Goal: Transaction & Acquisition: Purchase product/service

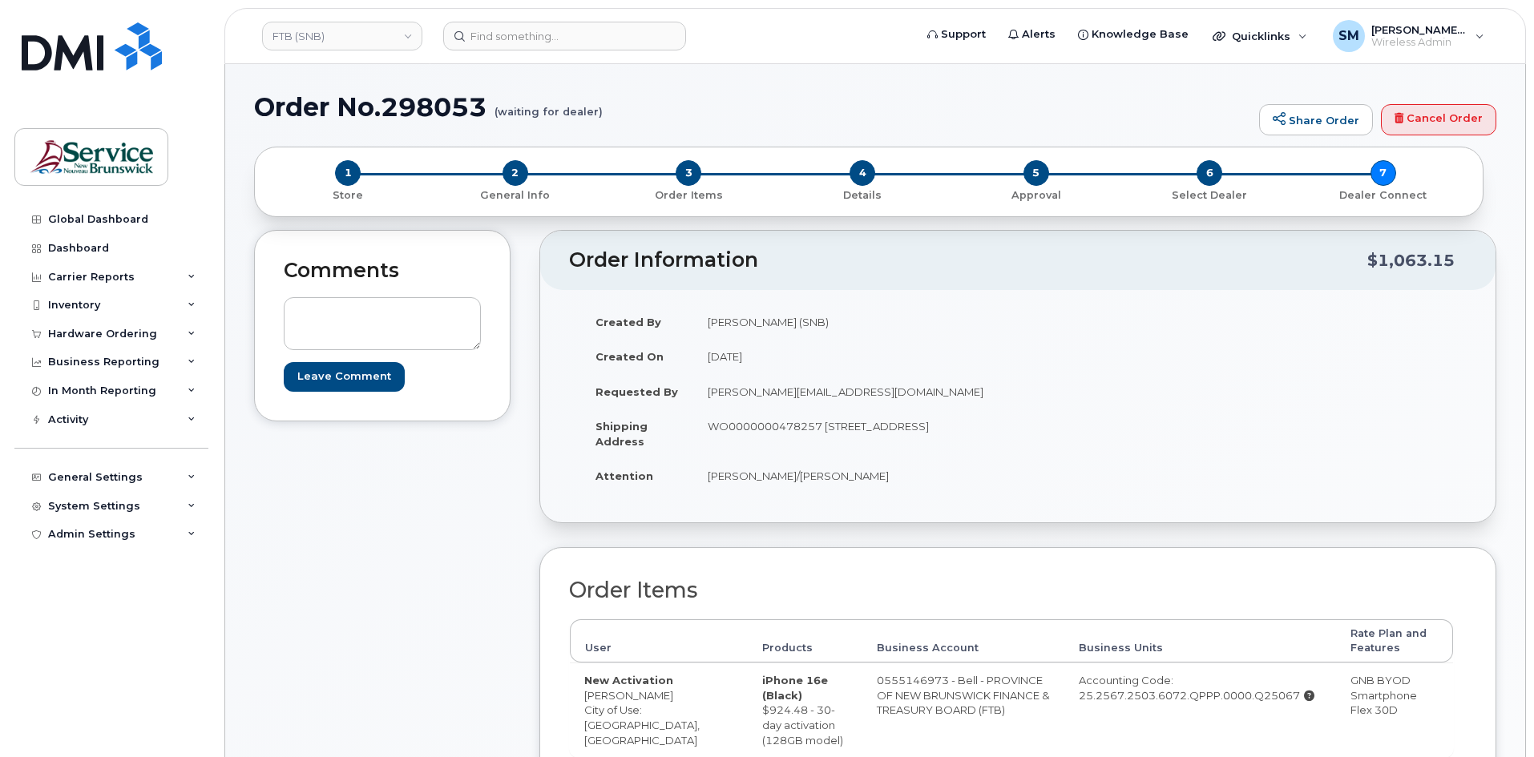
scroll to position [160, 0]
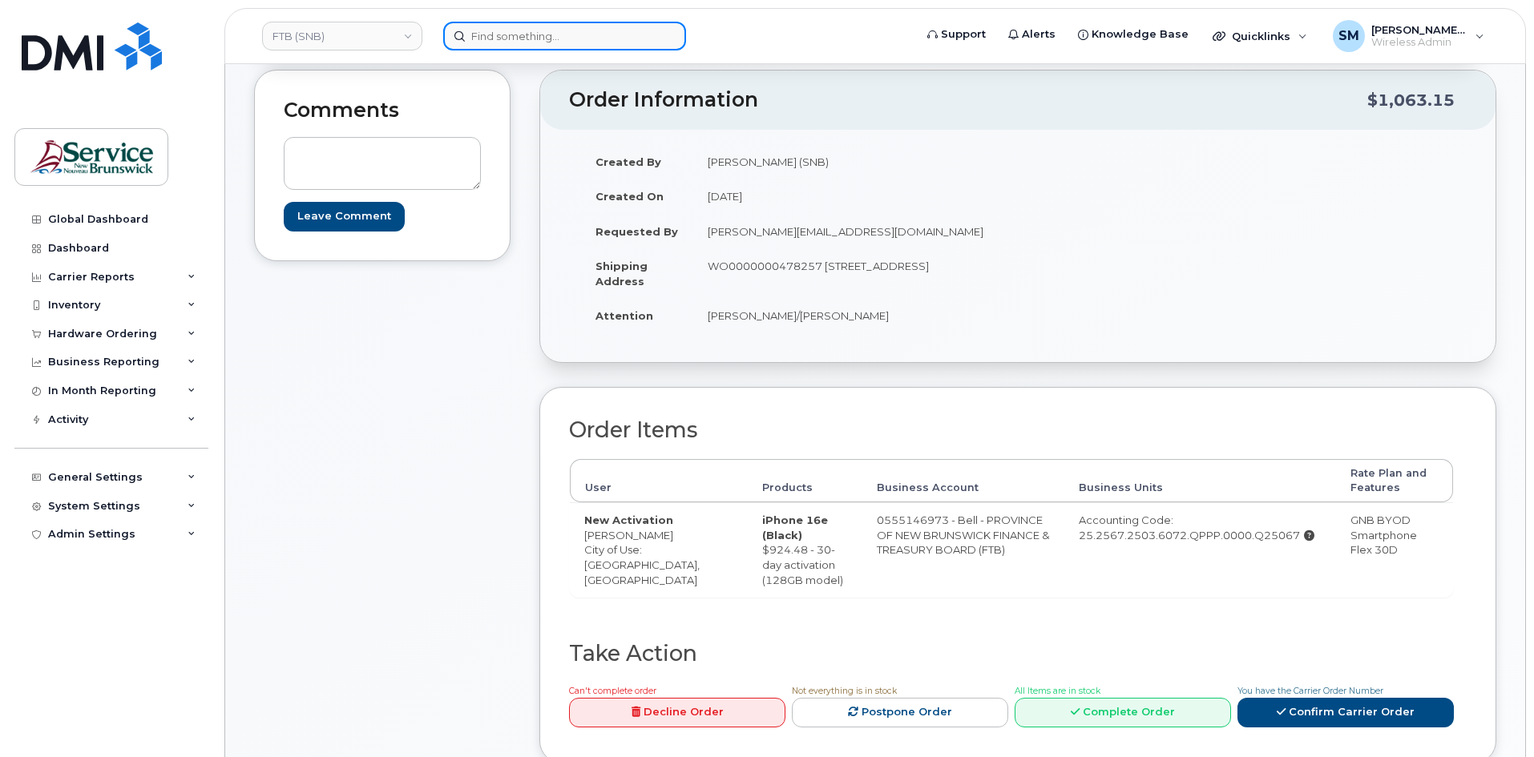
click at [518, 37] on input at bounding box center [564, 36] width 243 height 29
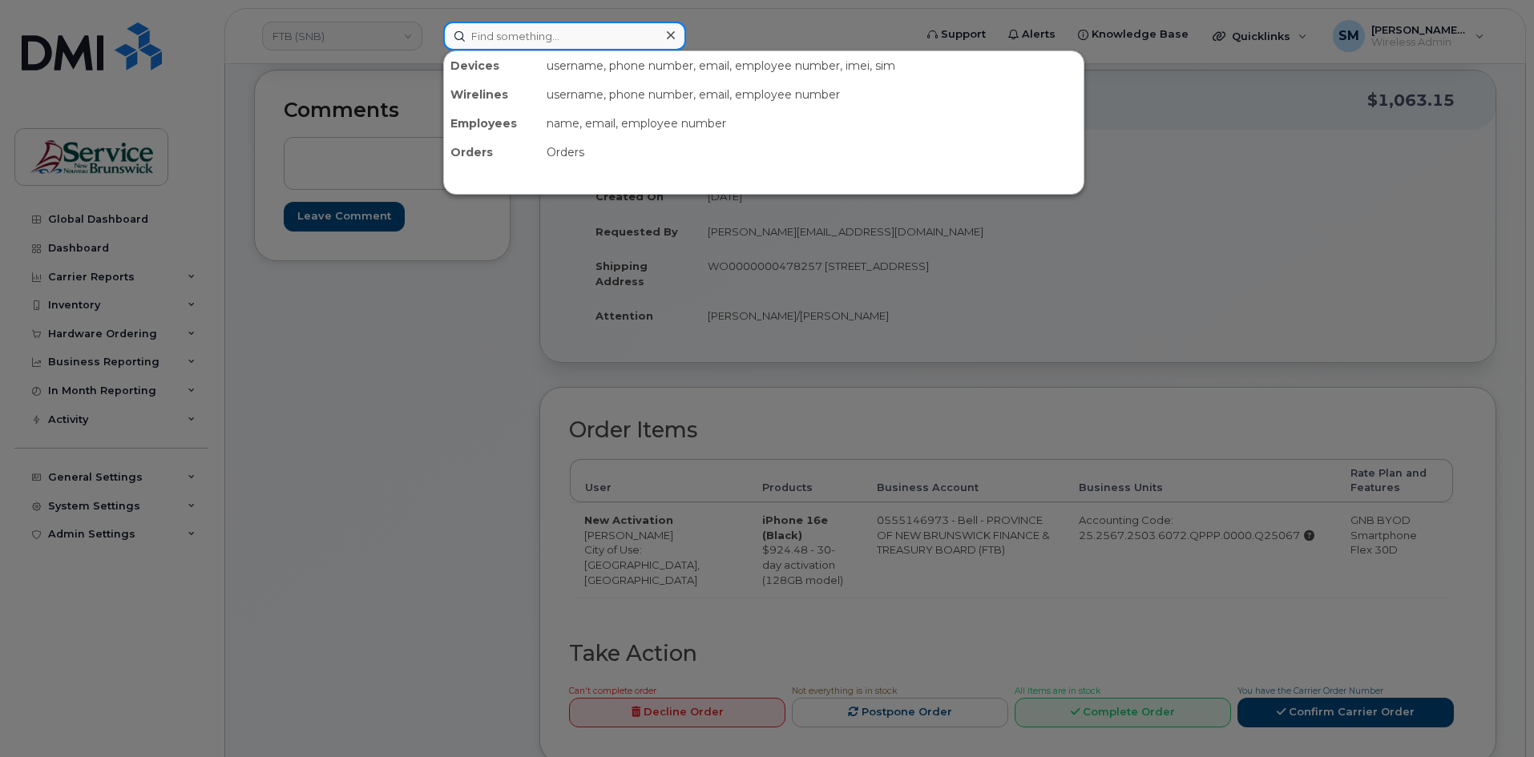
paste input "506 626 1827"
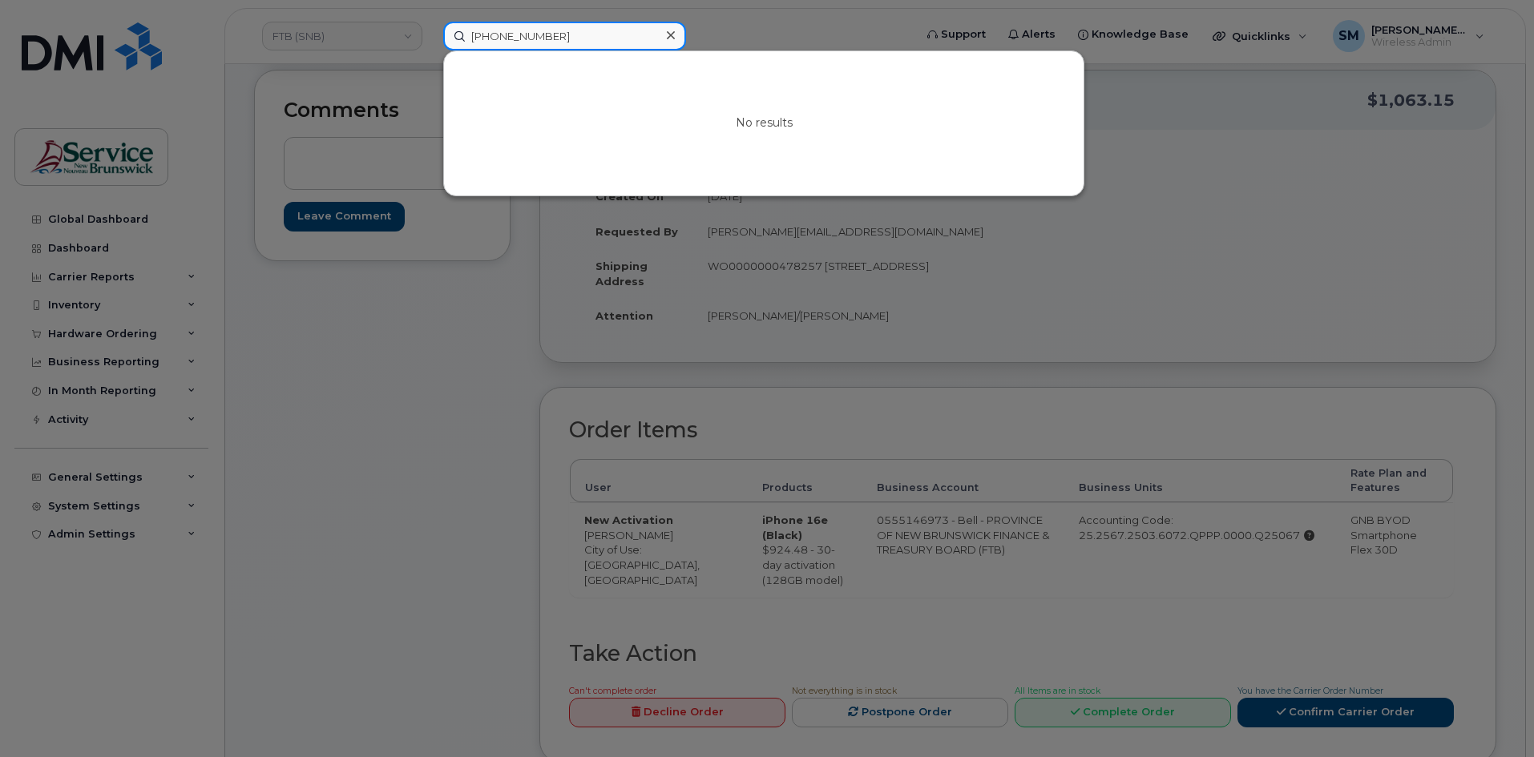
click at [521, 39] on input "506 626 1827" at bounding box center [564, 36] width 243 height 29
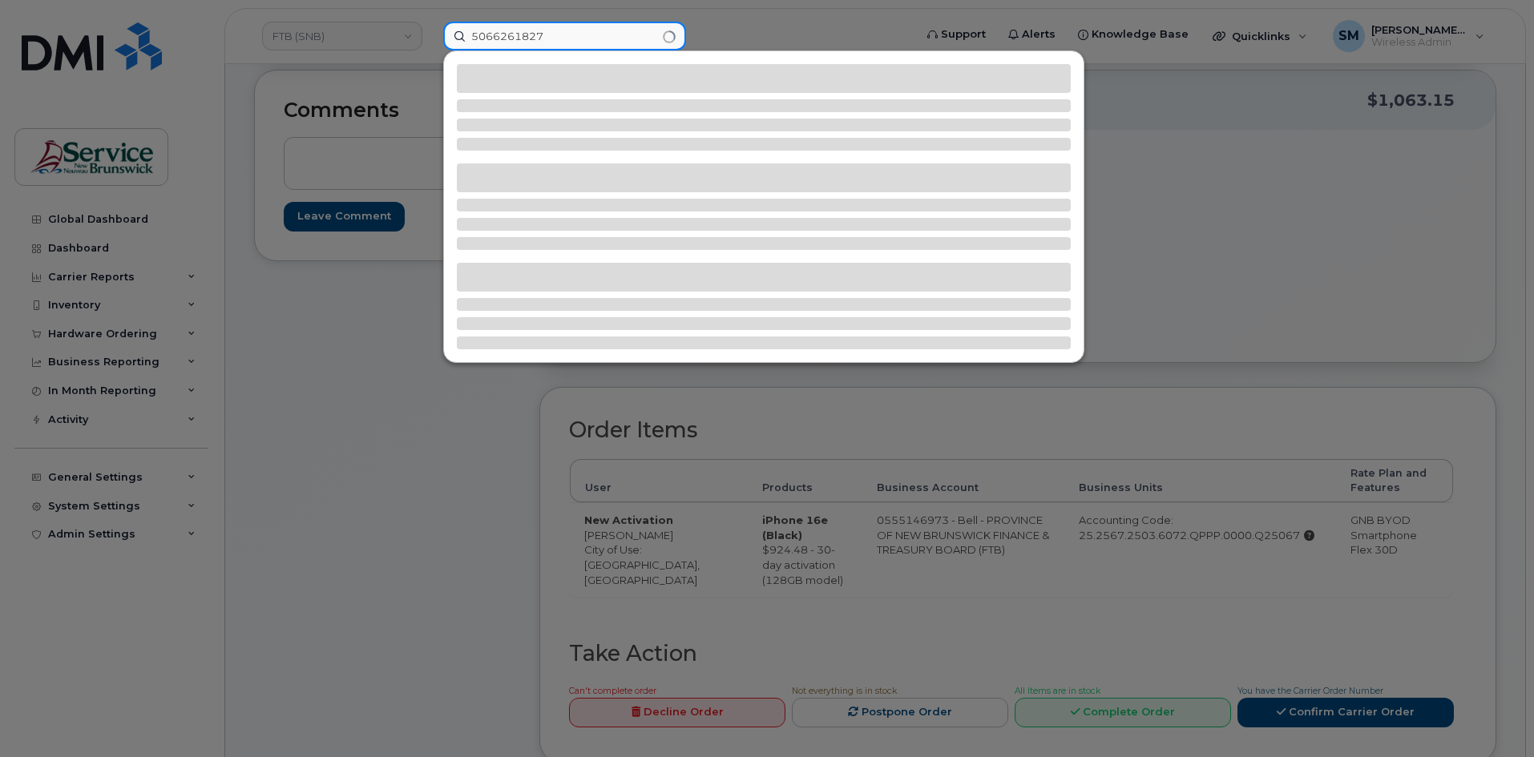
drag, startPoint x: 530, startPoint y: 31, endPoint x: 375, endPoint y: 31, distance: 154.7
click at [430, 31] on div "5066261827" at bounding box center [673, 36] width 486 height 29
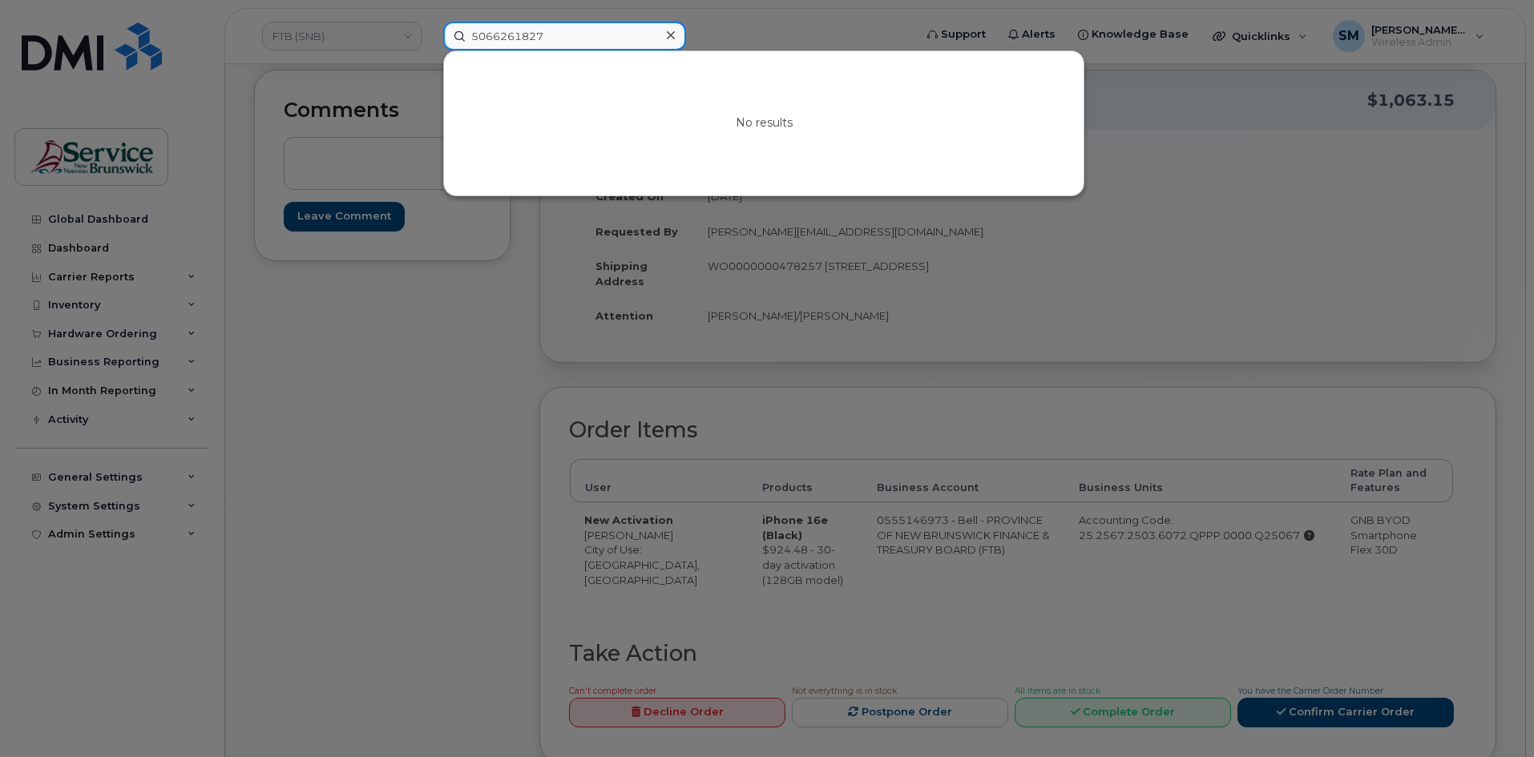
click at [563, 35] on input "5066261827" at bounding box center [564, 36] width 243 height 29
click at [526, 36] on input "5066261827" at bounding box center [564, 36] width 243 height 29
paste input "298051"
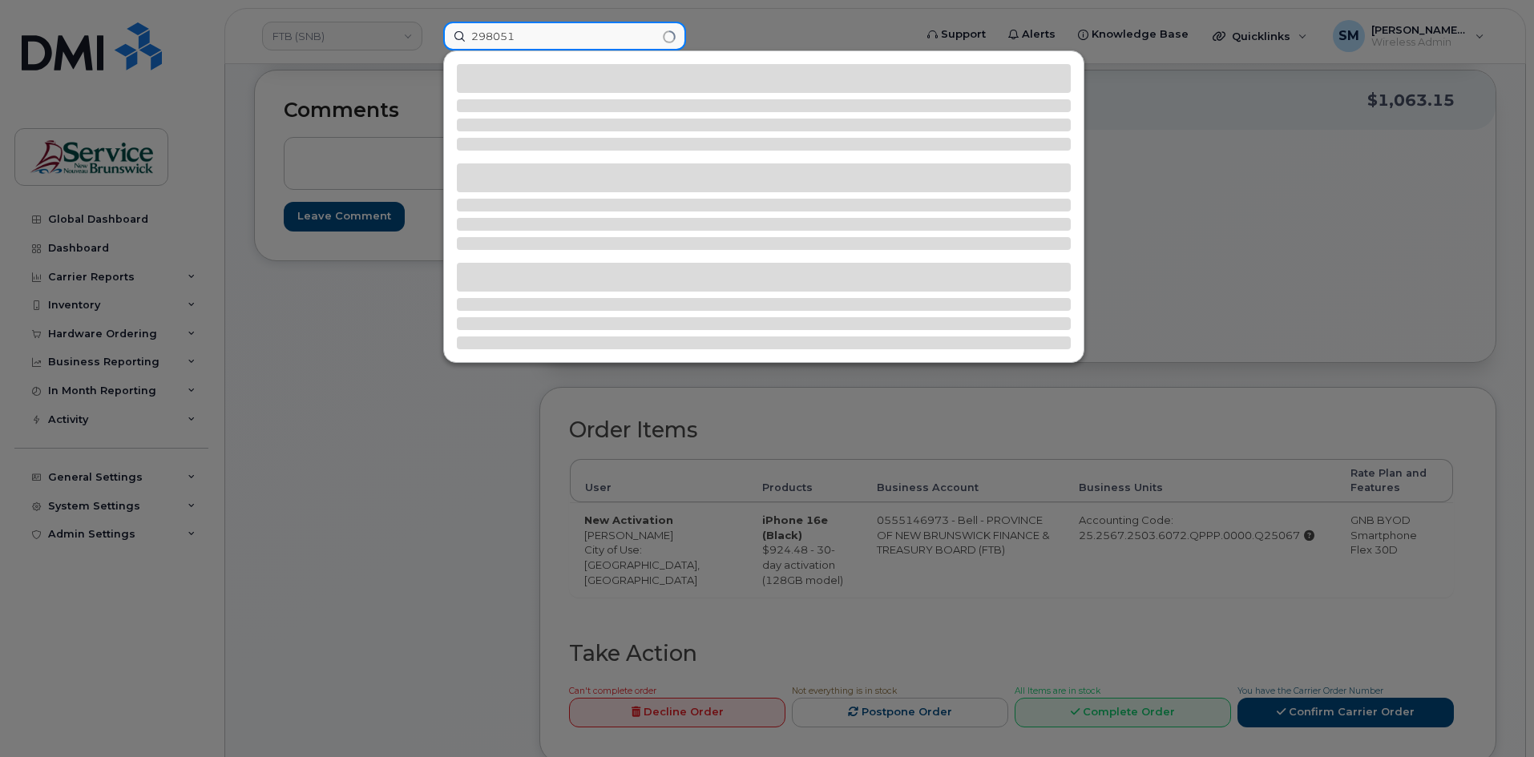
type input "298051"
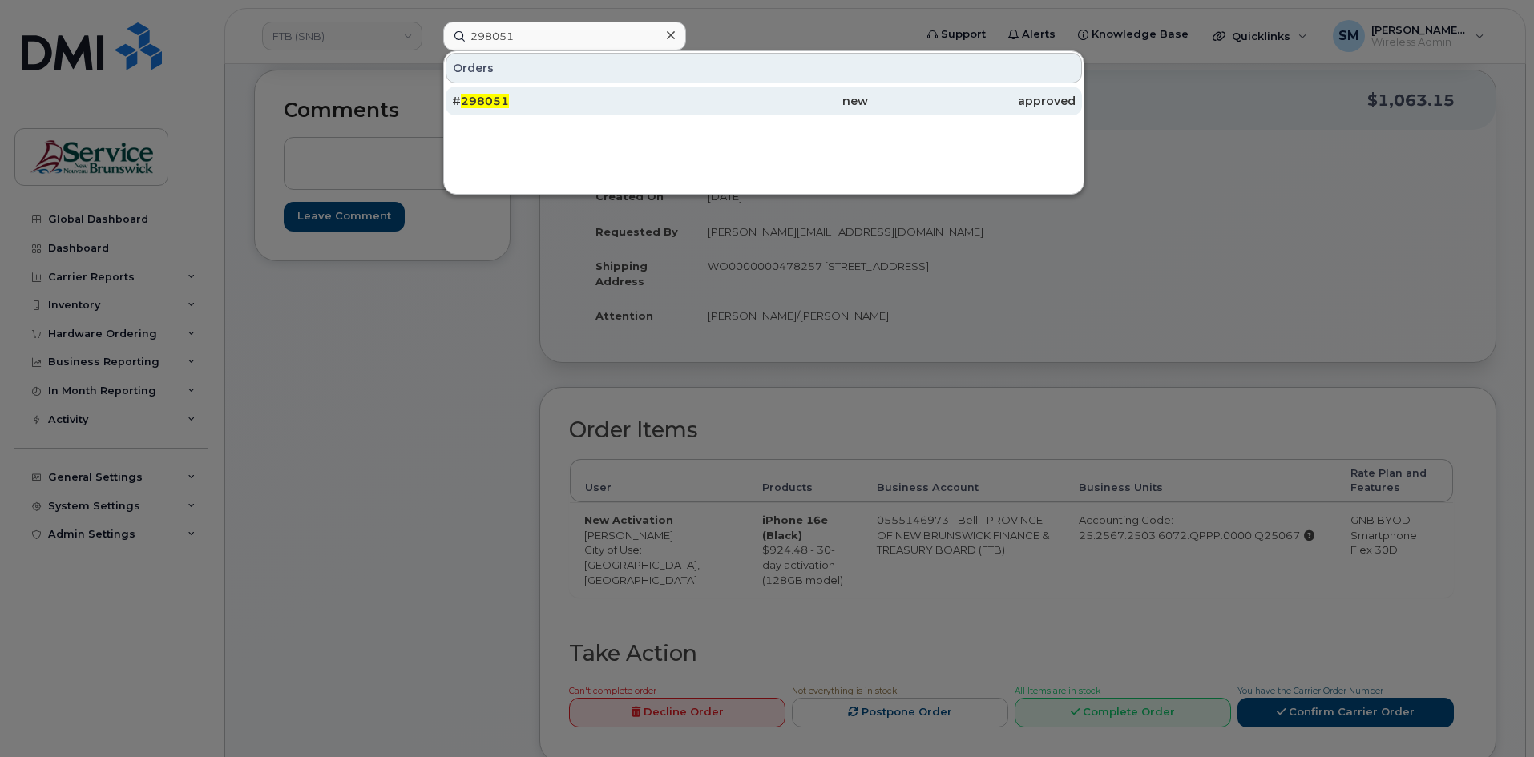
click at [545, 108] on div "# 298051" at bounding box center [556, 101] width 208 height 16
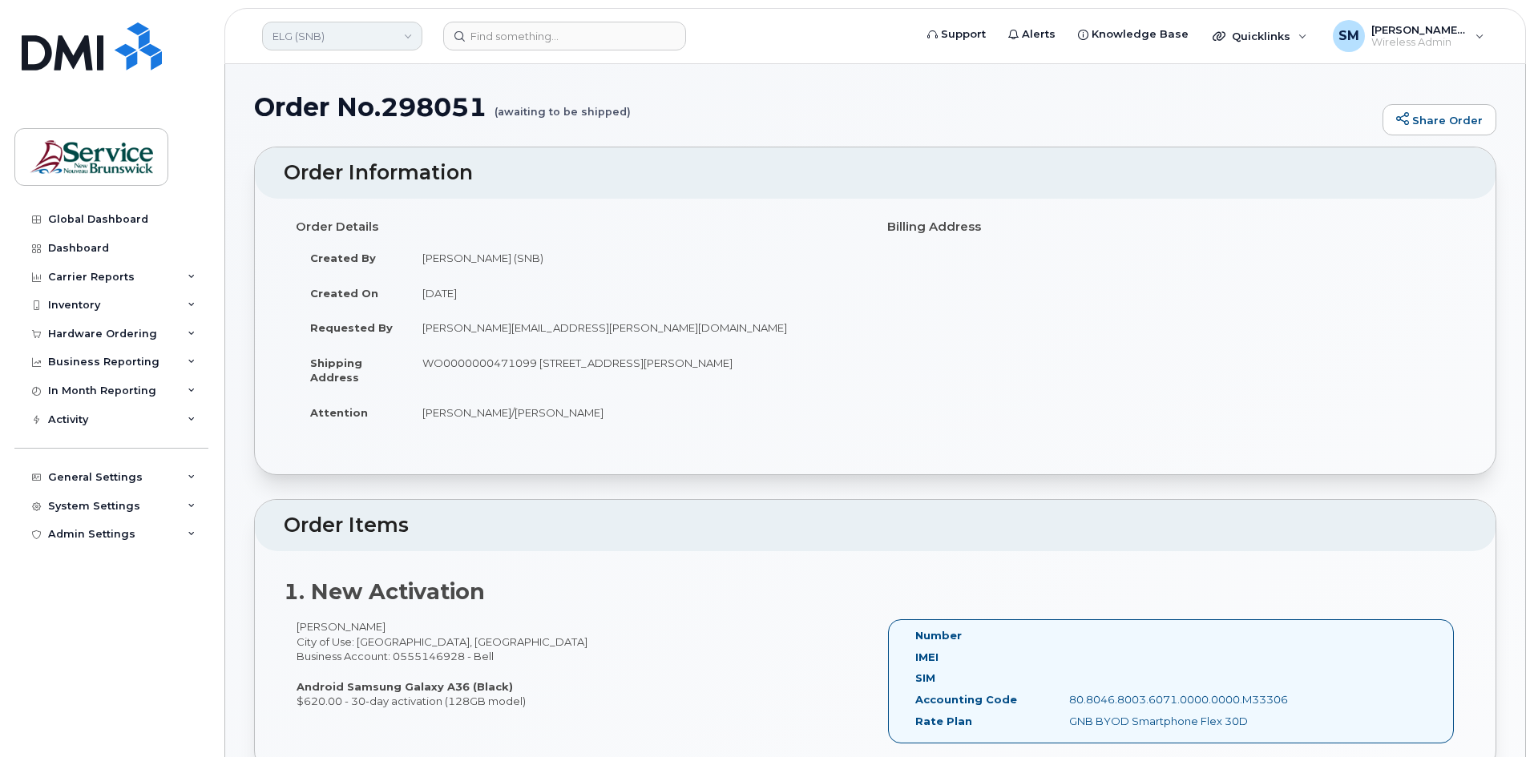
click at [326, 39] on link "ELG (SNB)" at bounding box center [342, 36] width 160 height 29
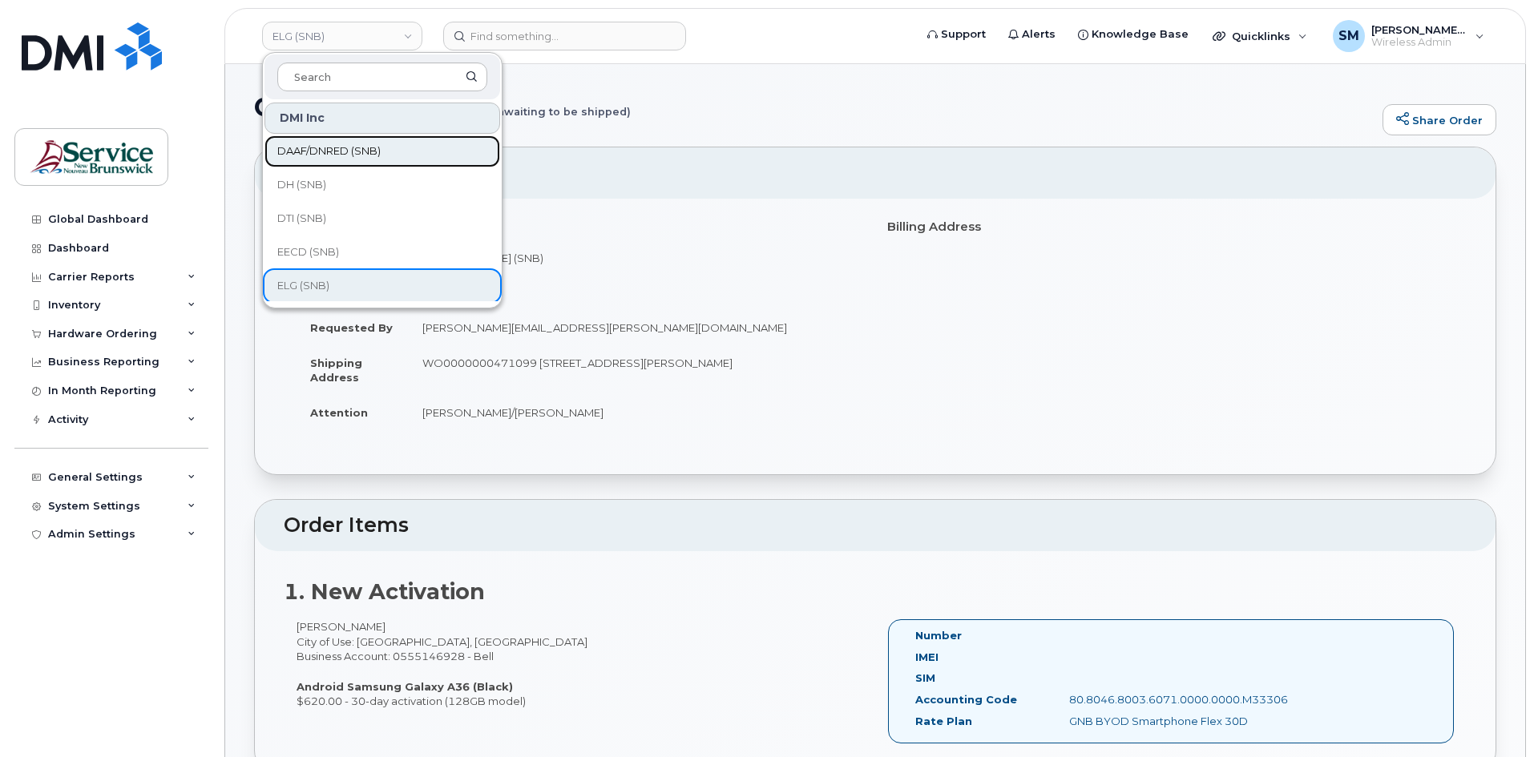
click at [348, 145] on span "DAAF/DNRED (SNB)" at bounding box center [328, 151] width 103 height 16
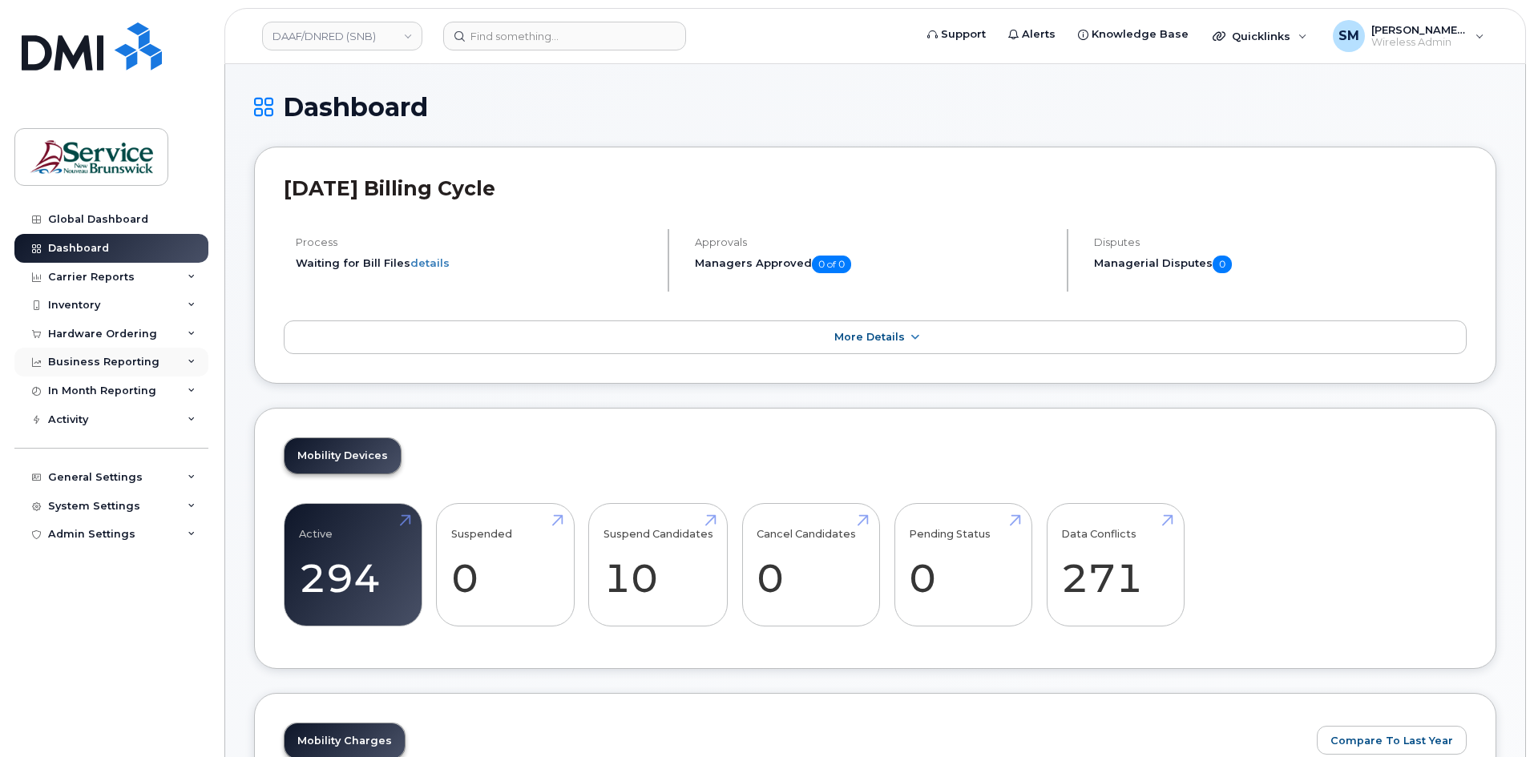
click at [91, 348] on div "Business Reporting" at bounding box center [111, 362] width 194 height 29
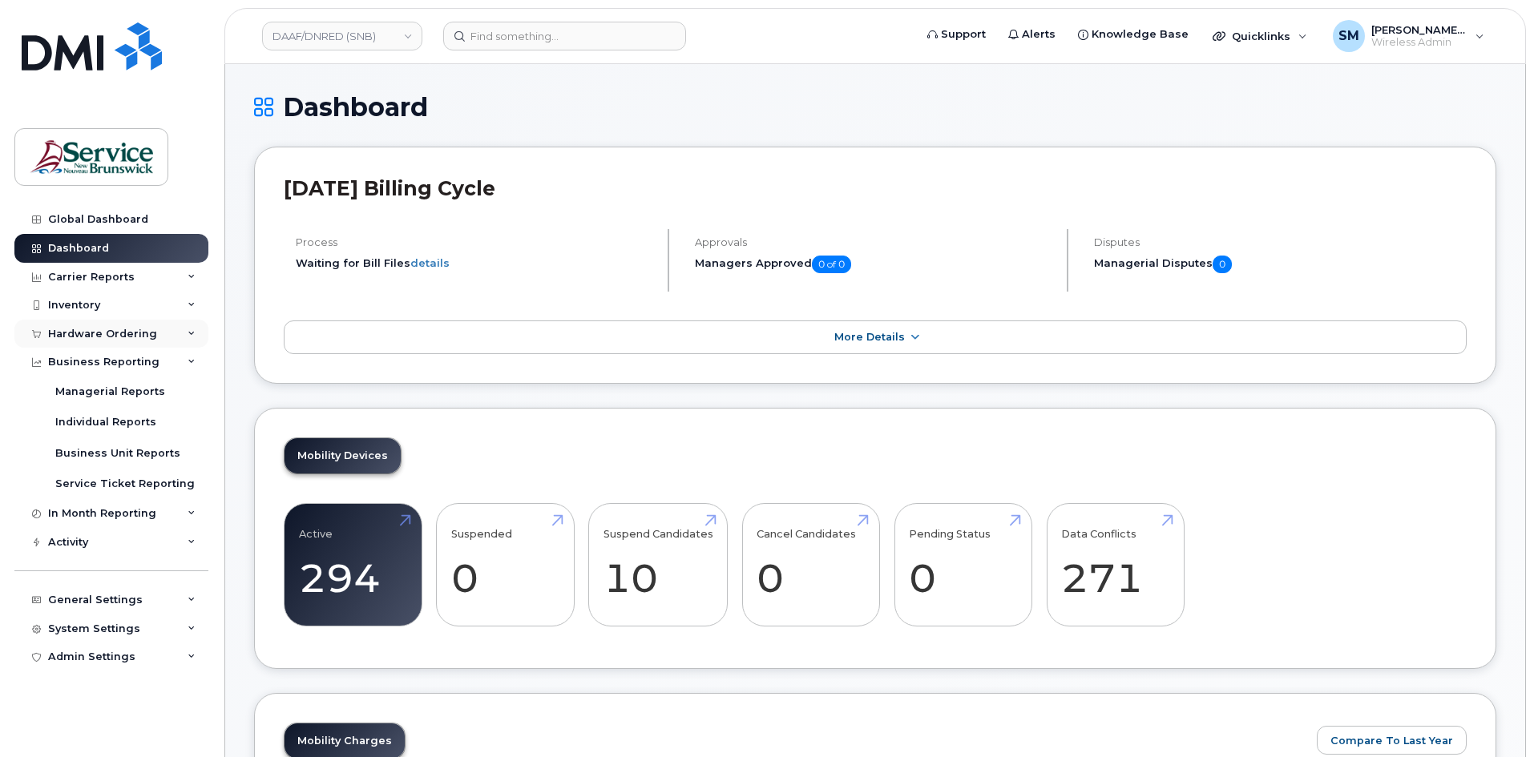
click at [149, 336] on div "Hardware Ordering" at bounding box center [102, 334] width 109 height 13
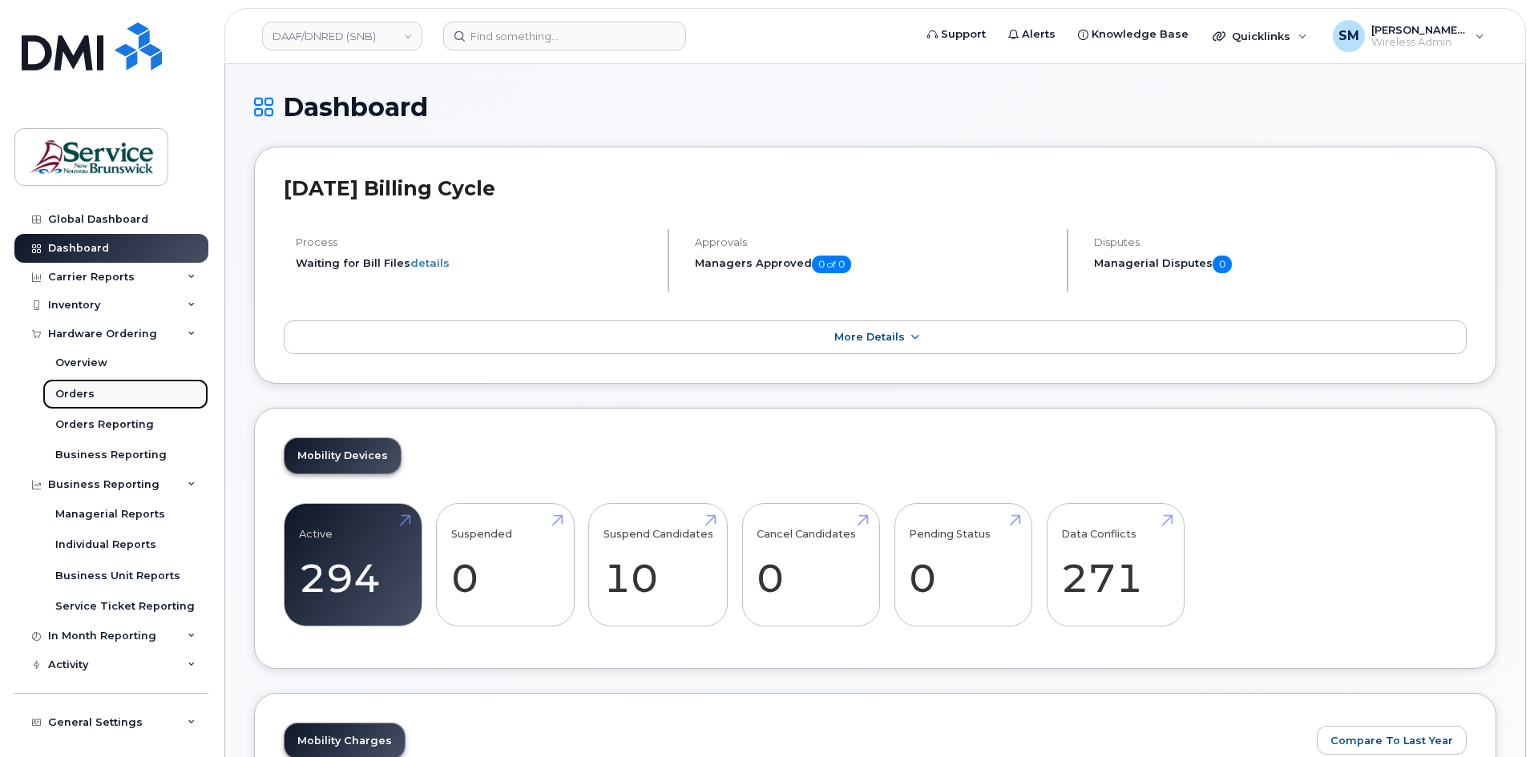
click at [103, 390] on link "Orders" at bounding box center [125, 394] width 166 height 30
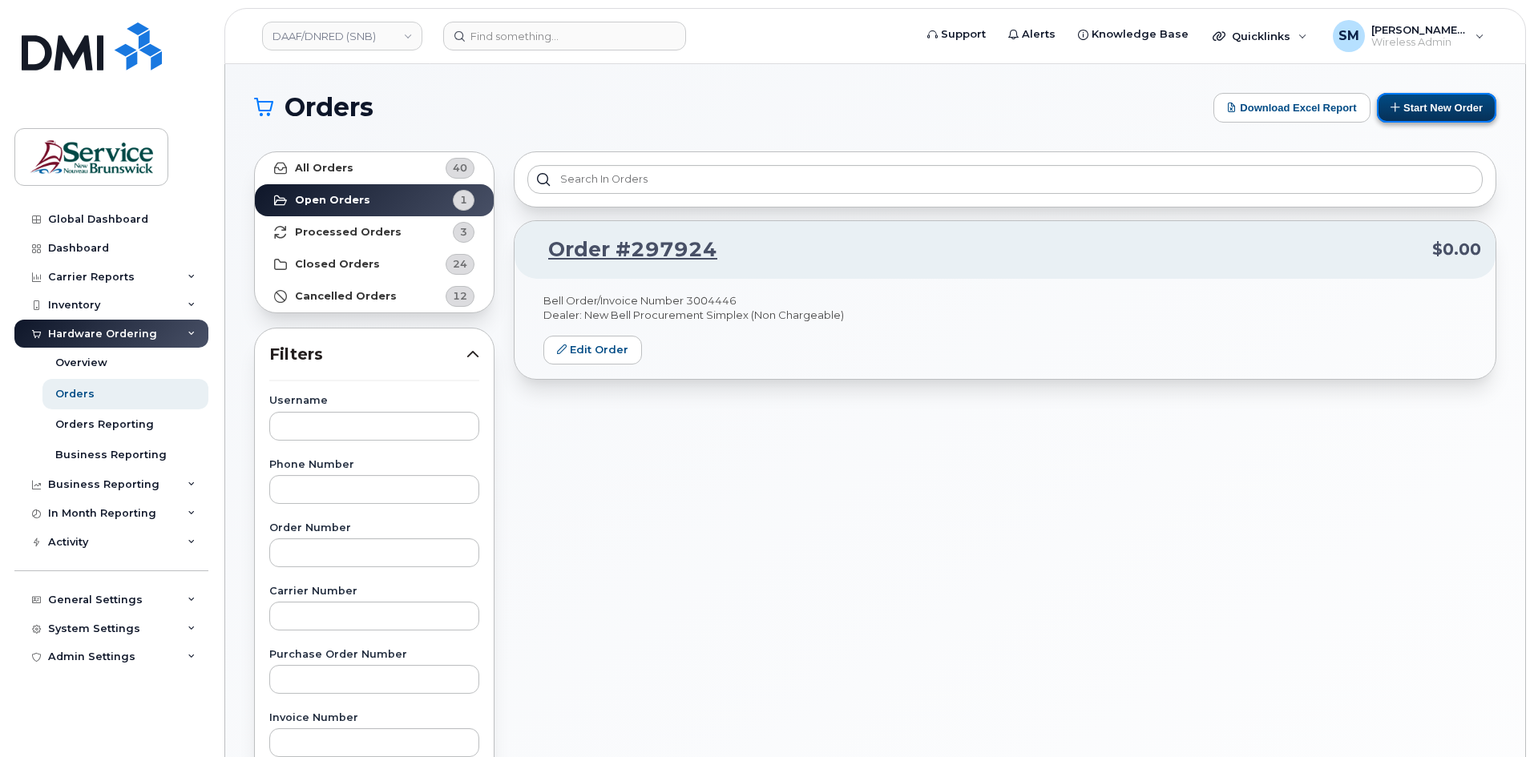
click at [1444, 109] on button "Start New Order" at bounding box center [1436, 108] width 119 height 30
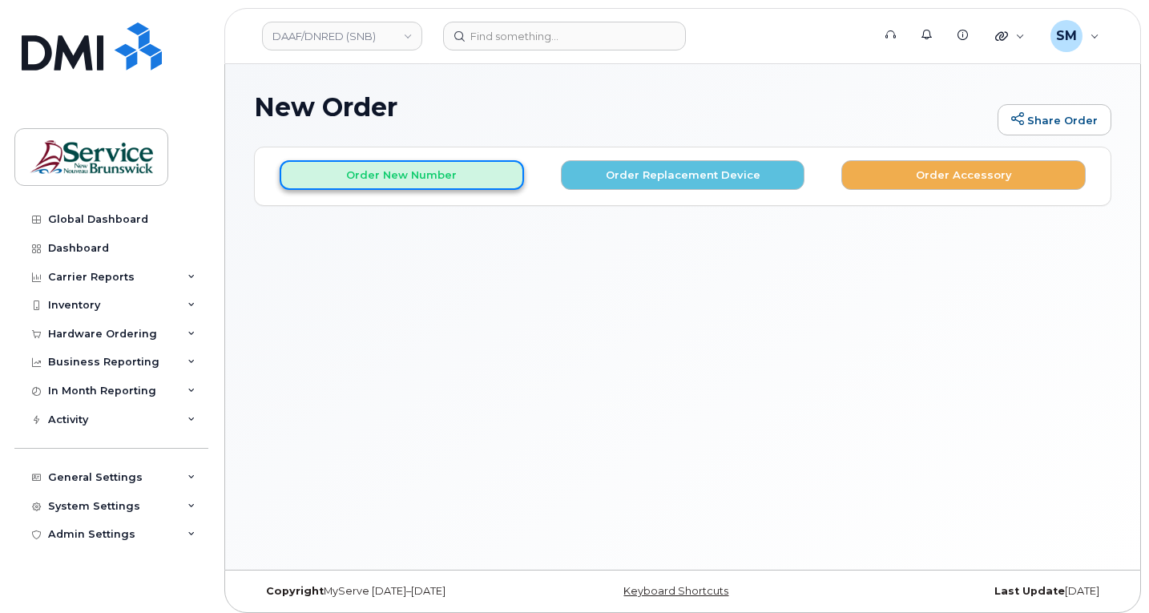
click at [371, 180] on button "Order New Number" at bounding box center [402, 175] width 244 height 30
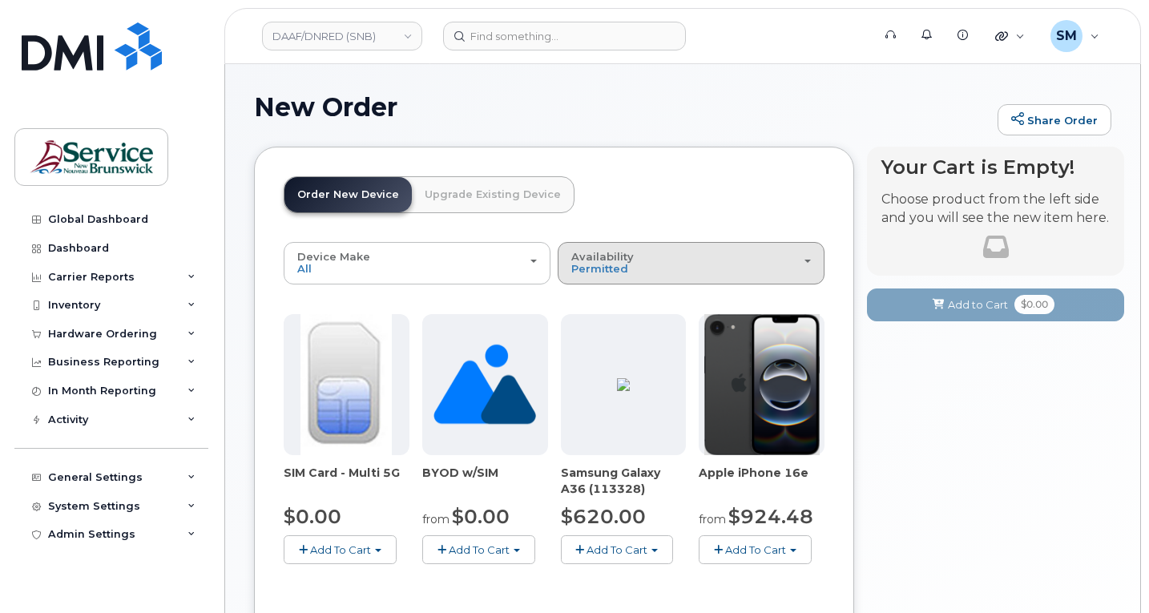
click at [699, 268] on div "Availability Permitted All" at bounding box center [691, 263] width 240 height 25
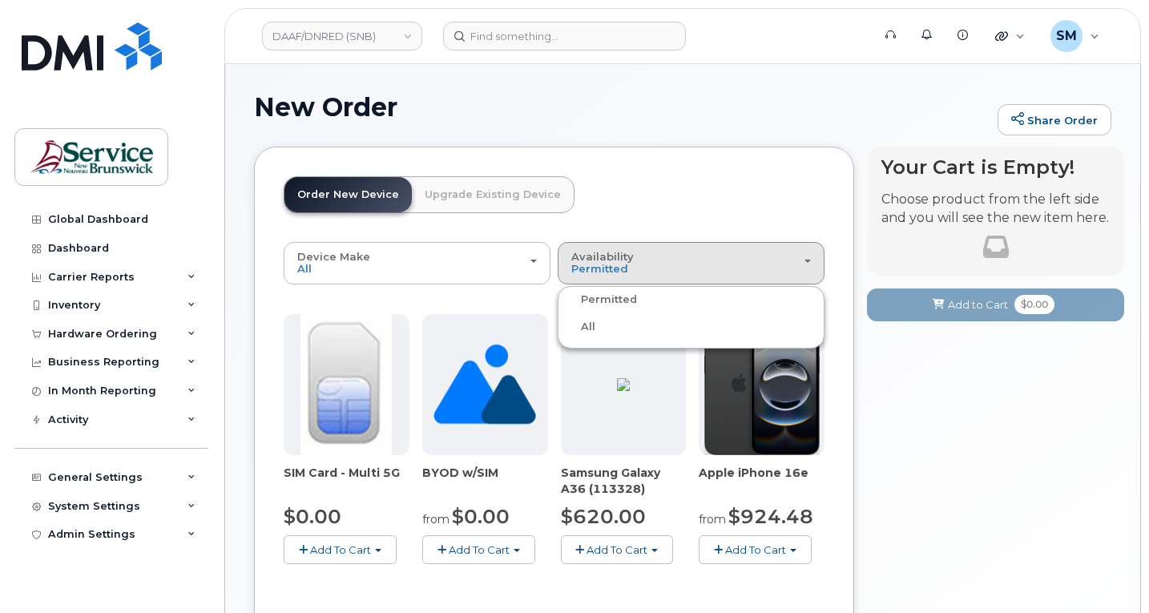
click at [589, 316] on ul "Permitted All" at bounding box center [691, 317] width 267 height 63
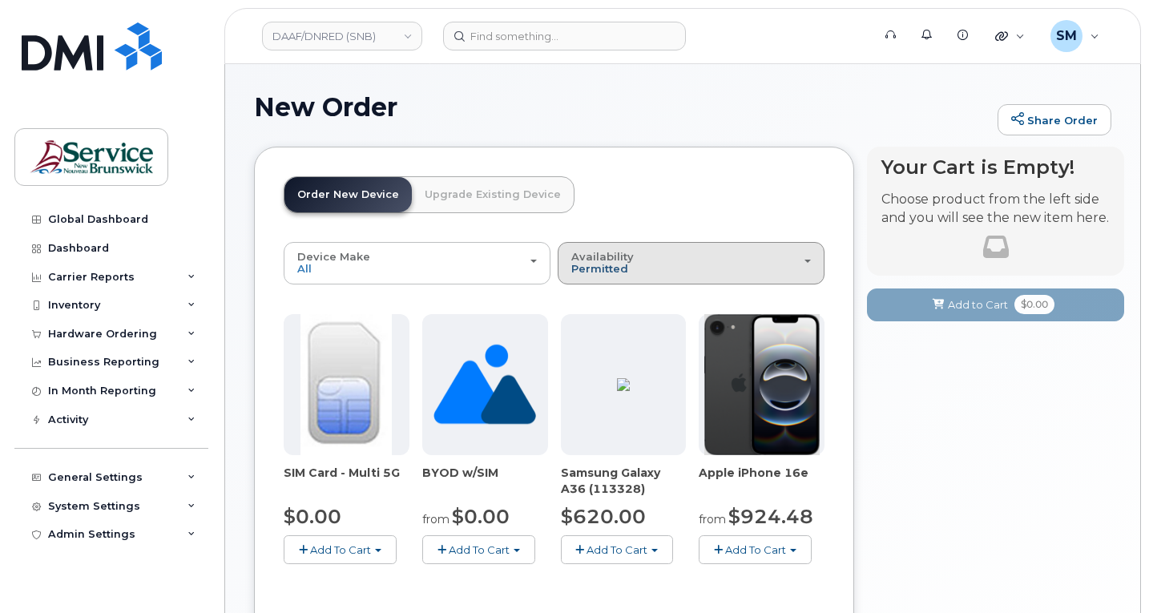
click at [607, 266] on span "Permitted" at bounding box center [599, 268] width 57 height 13
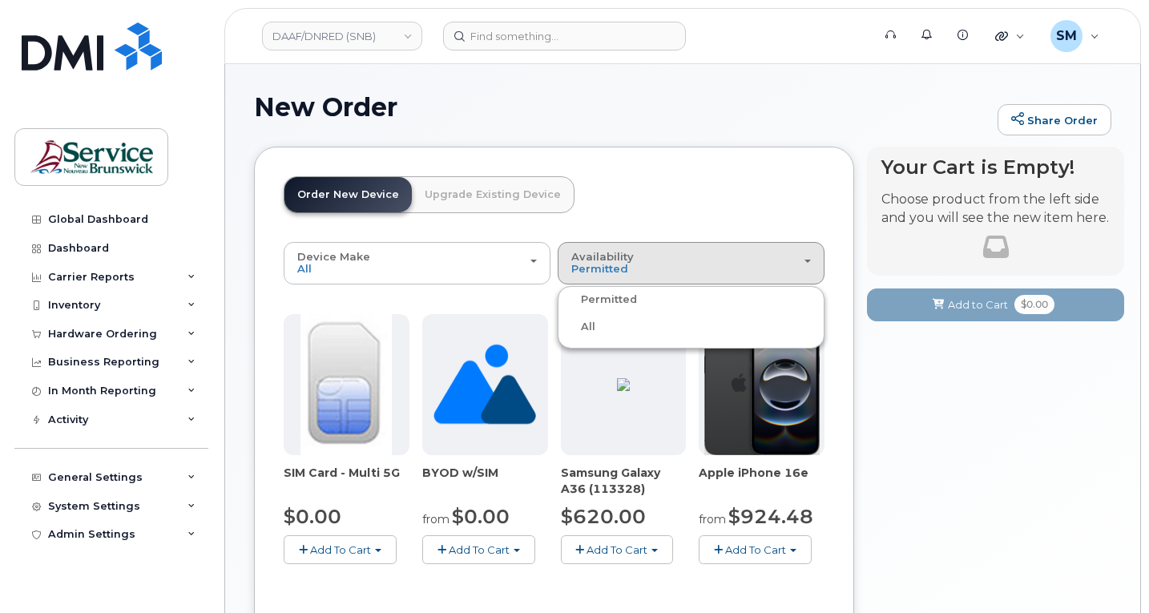
click at [577, 325] on label "All" at bounding box center [579, 326] width 34 height 19
click at [0, 0] on input "All" at bounding box center [0, 0] width 0 height 0
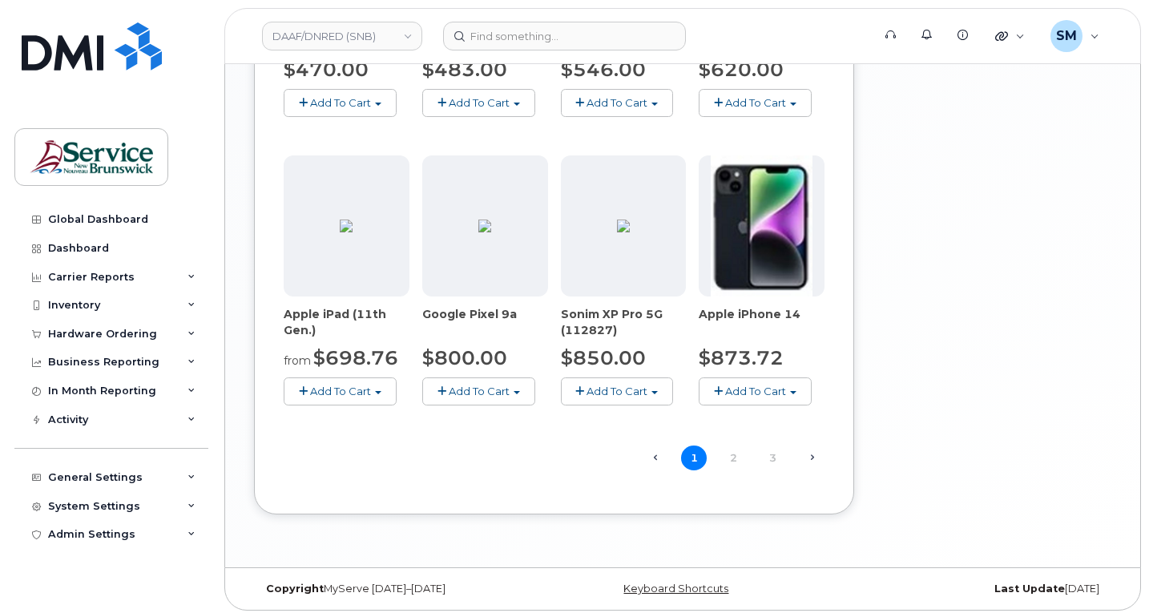
scroll to position [1030, 0]
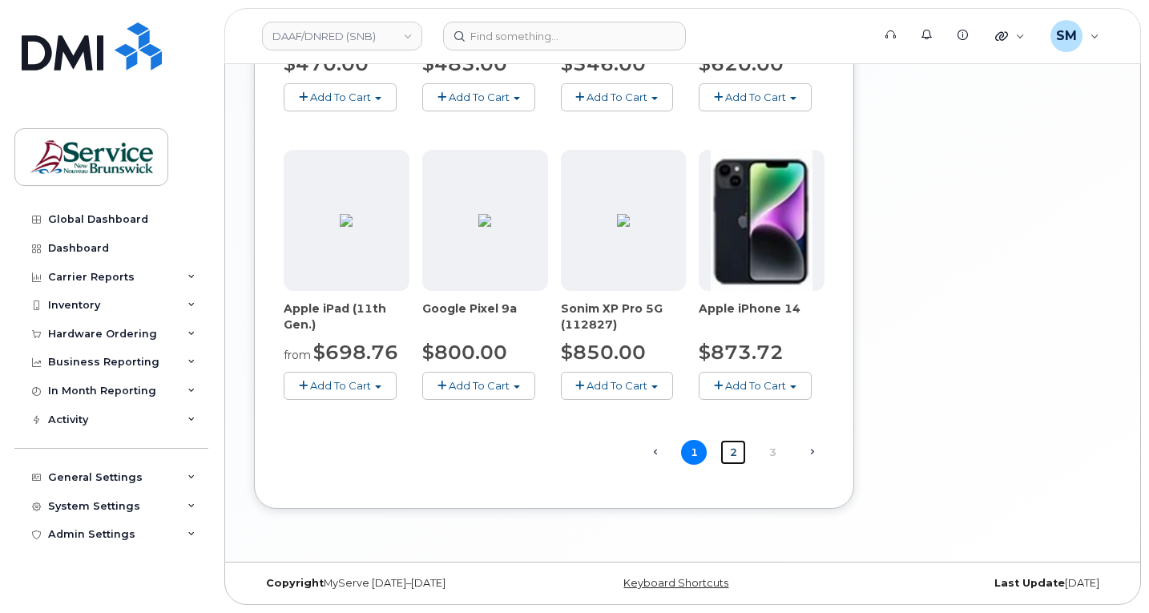
click at [721, 446] on link "2" at bounding box center [734, 452] width 26 height 25
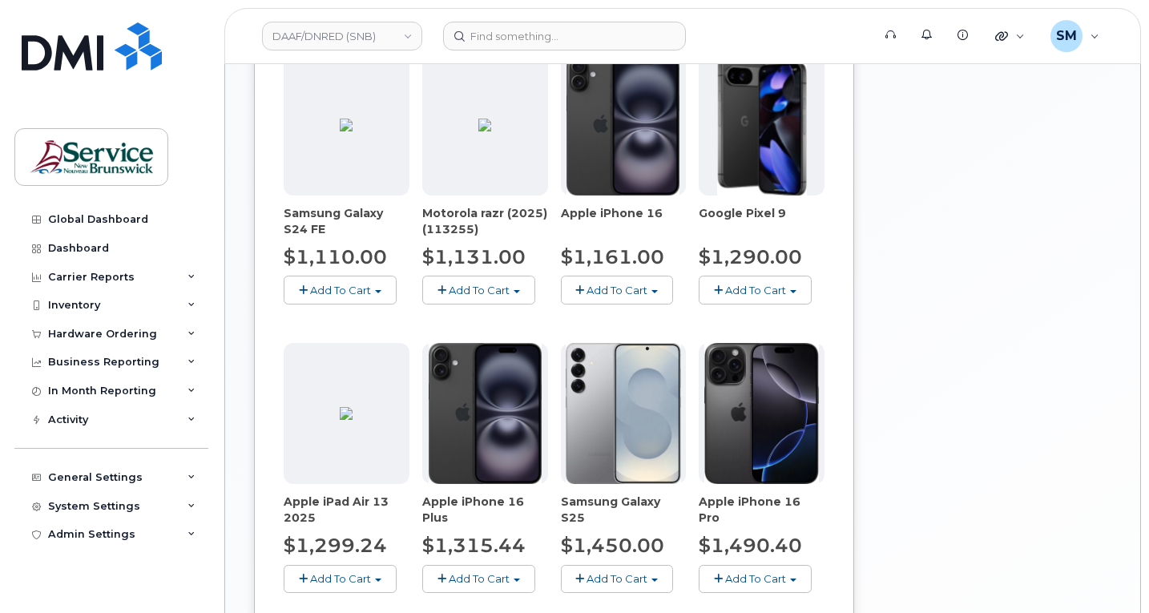
scroll to position [569, 0]
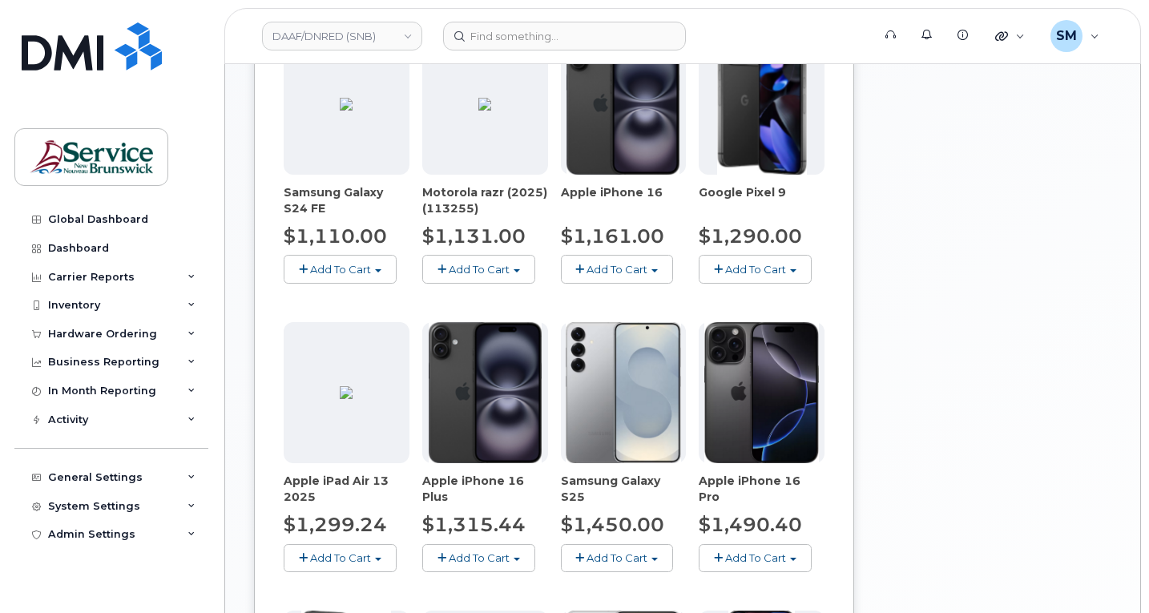
click at [754, 551] on span "Add To Cart" at bounding box center [755, 557] width 61 height 13
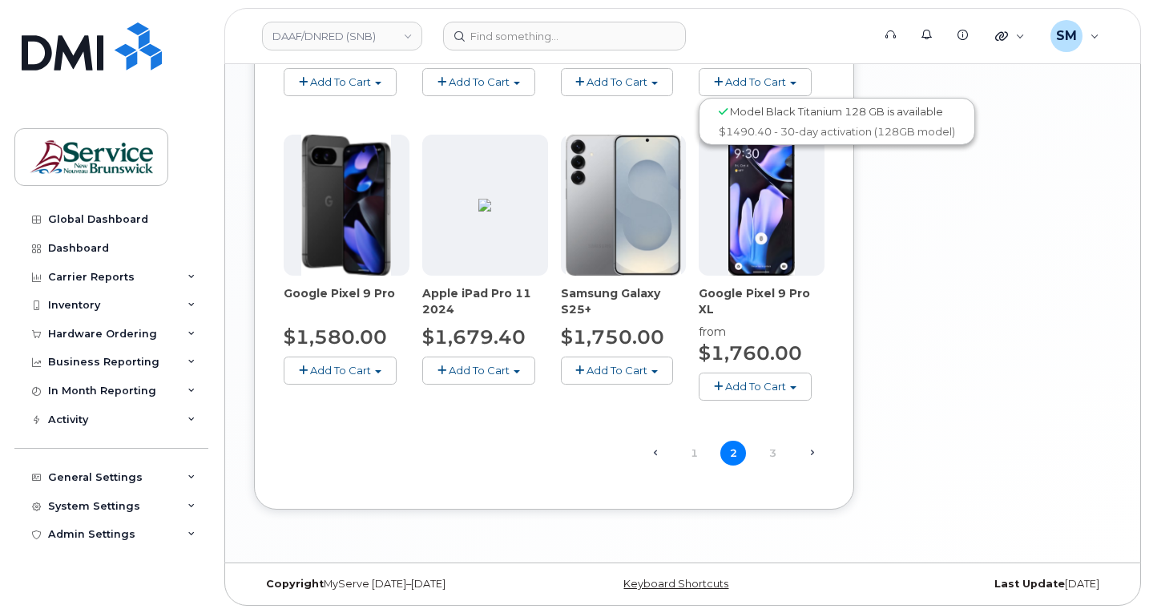
scroll to position [1046, 0]
click at [762, 451] on link "3" at bounding box center [773, 452] width 26 height 25
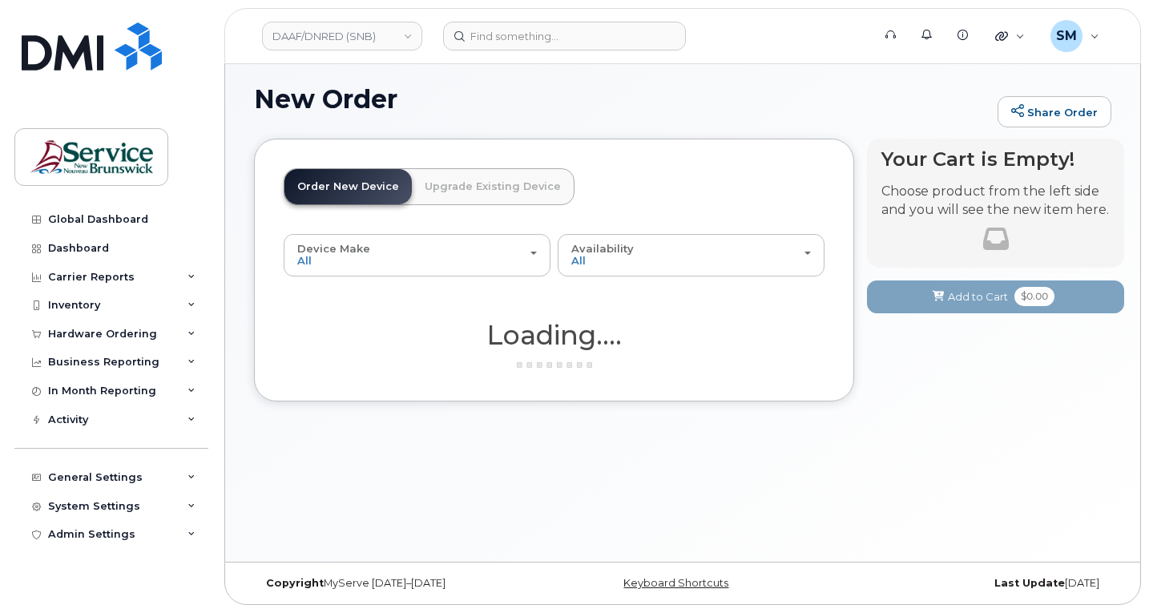
scroll to position [8, 0]
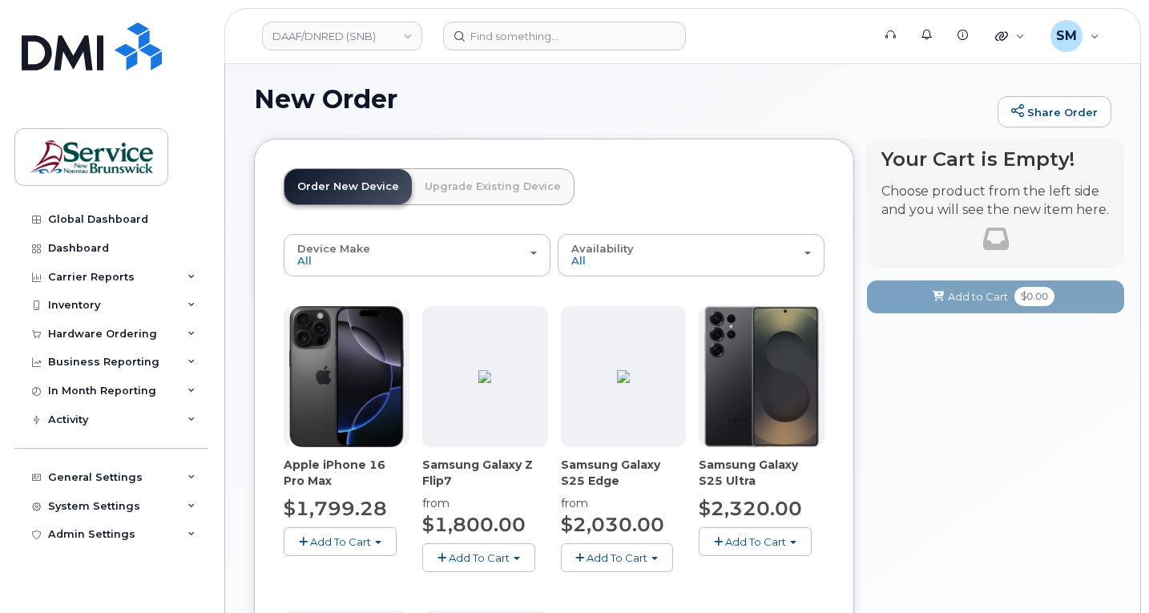
click at [384, 541] on button "Add To Cart" at bounding box center [340, 541] width 113 height 28
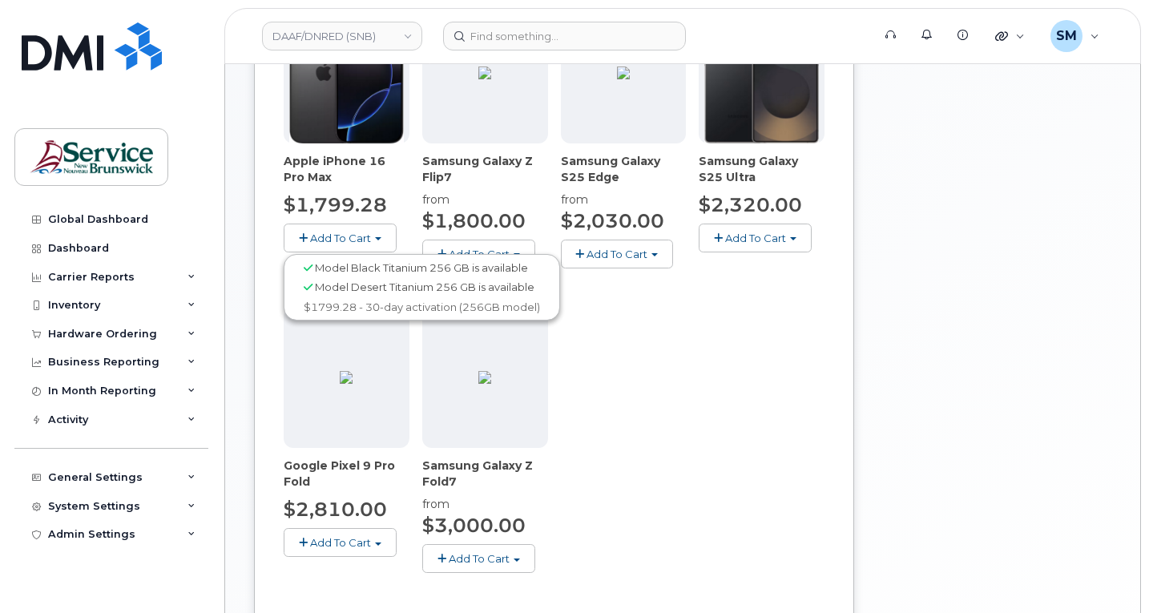
scroll to position [329, 0]
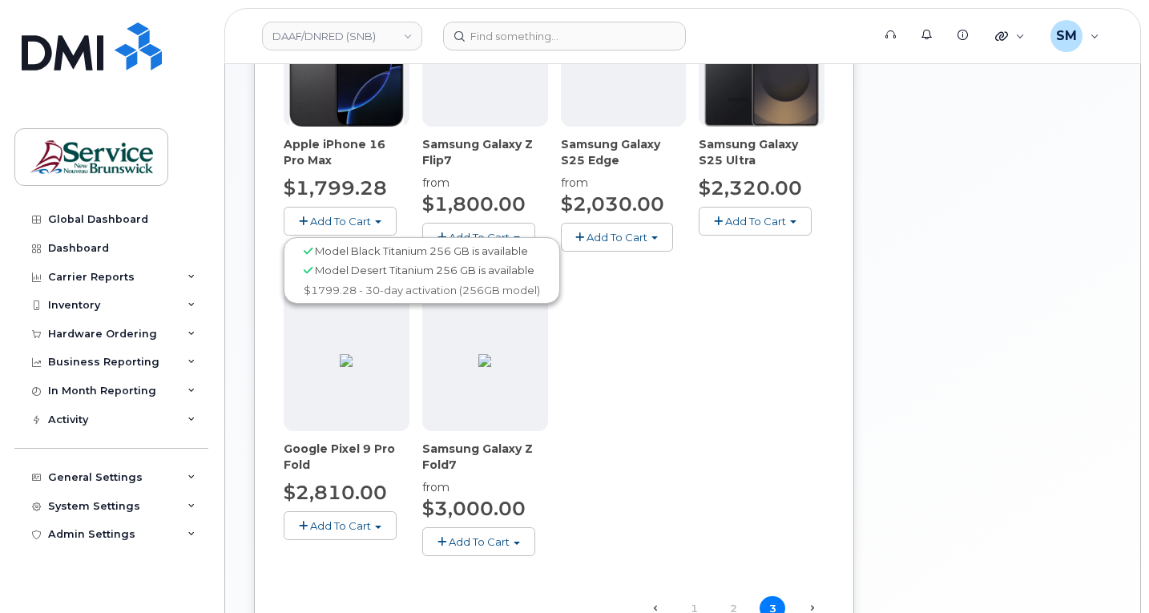
click at [930, 303] on div "Your Cart is Empty! Choose product from the left side and you will see the new …" at bounding box center [995, 253] width 257 height 870
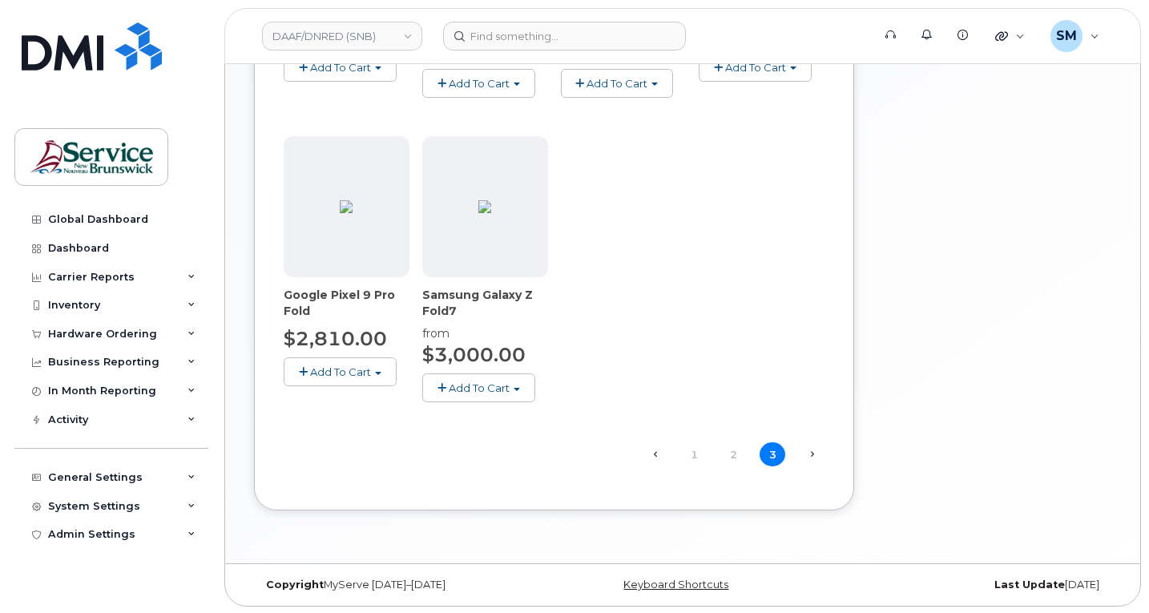
scroll to position [484, 0]
click at [721, 455] on link "2" at bounding box center [734, 453] width 26 height 25
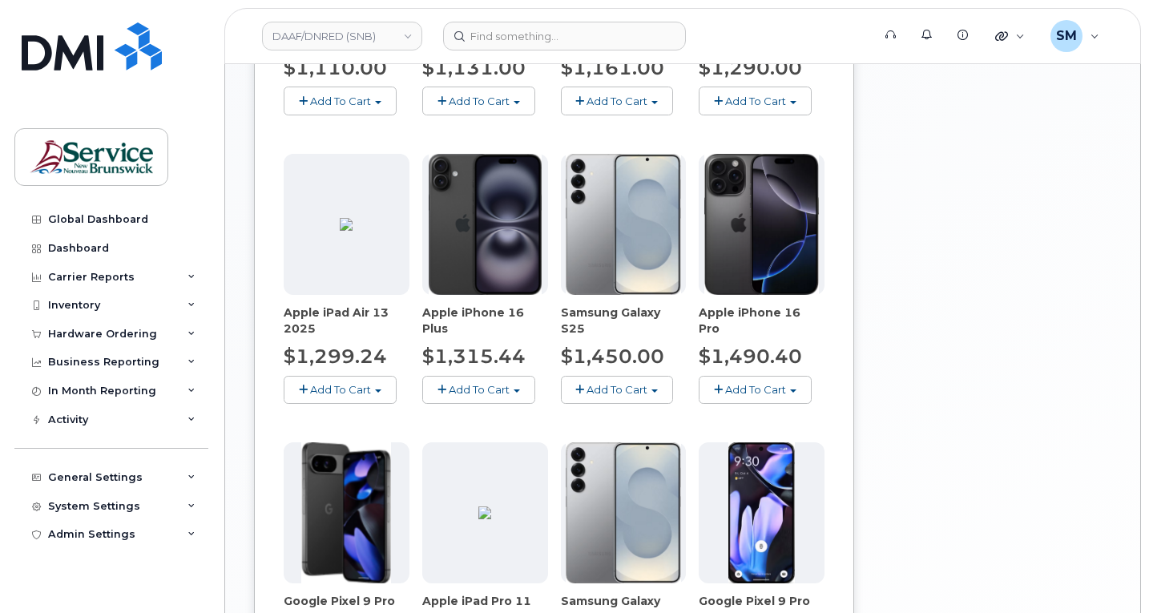
scroll to position [725, 0]
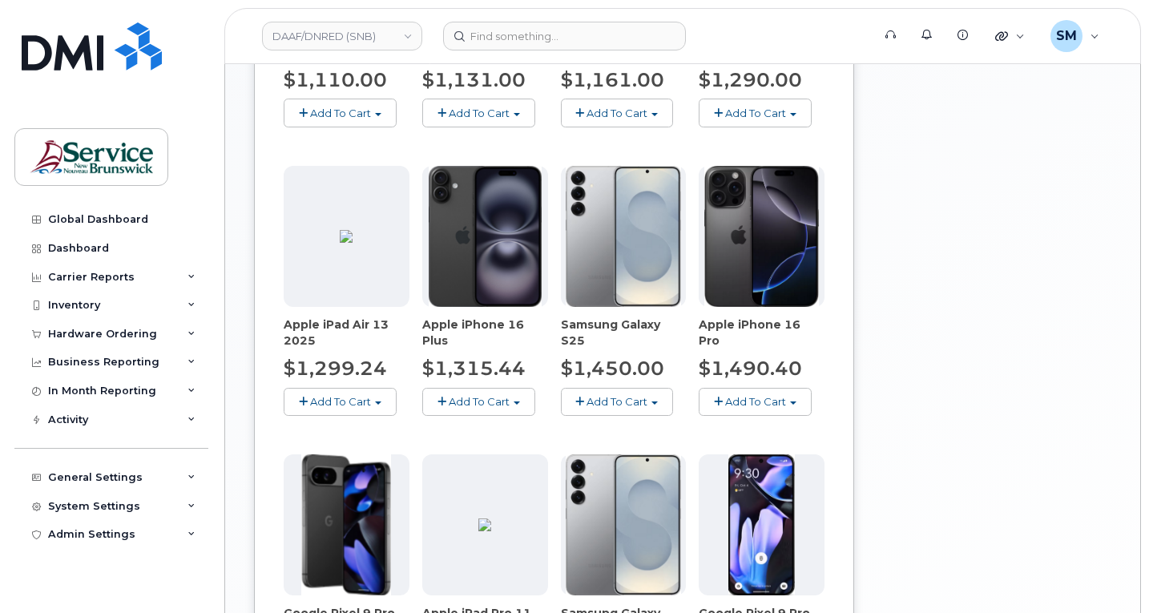
click at [614, 397] on span "Add To Cart" at bounding box center [617, 401] width 61 height 13
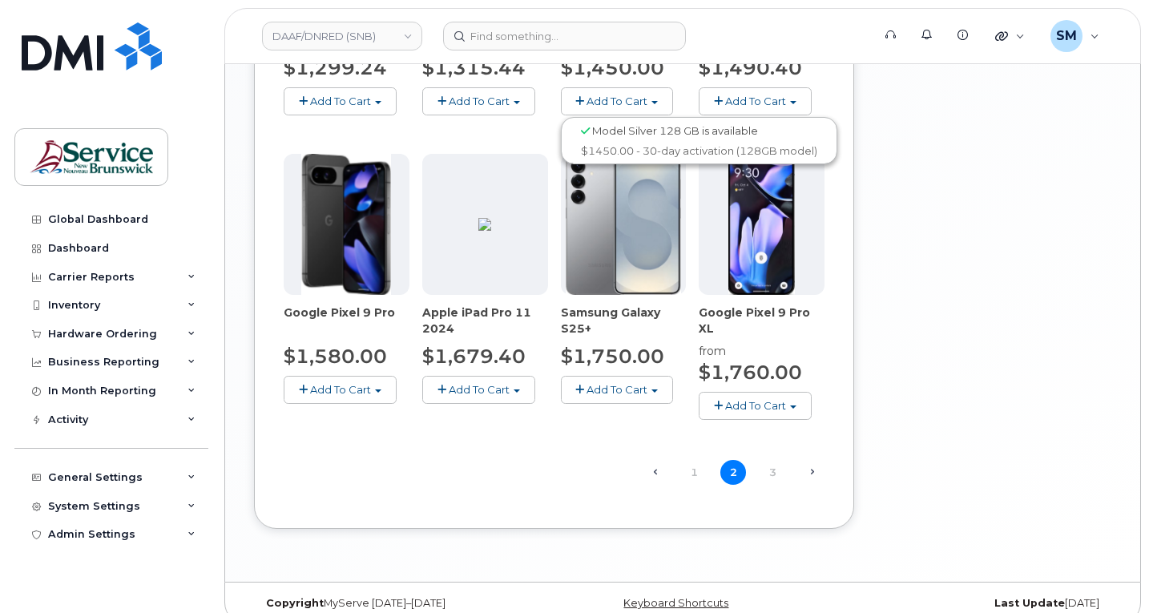
scroll to position [1046, 0]
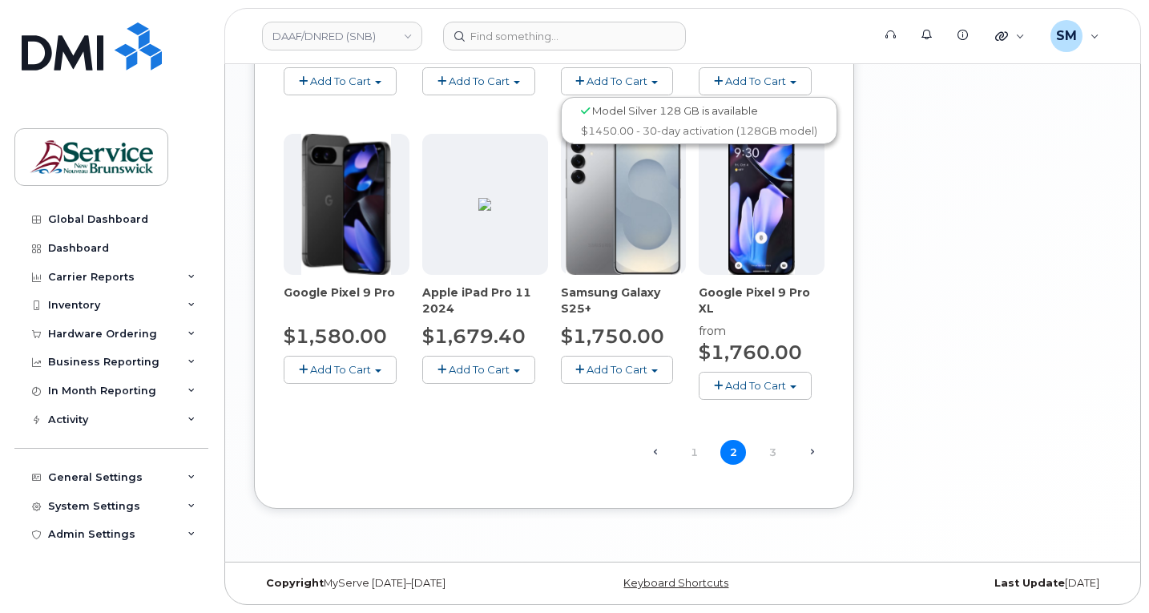
click at [607, 377] on button "Add To Cart" at bounding box center [617, 370] width 113 height 28
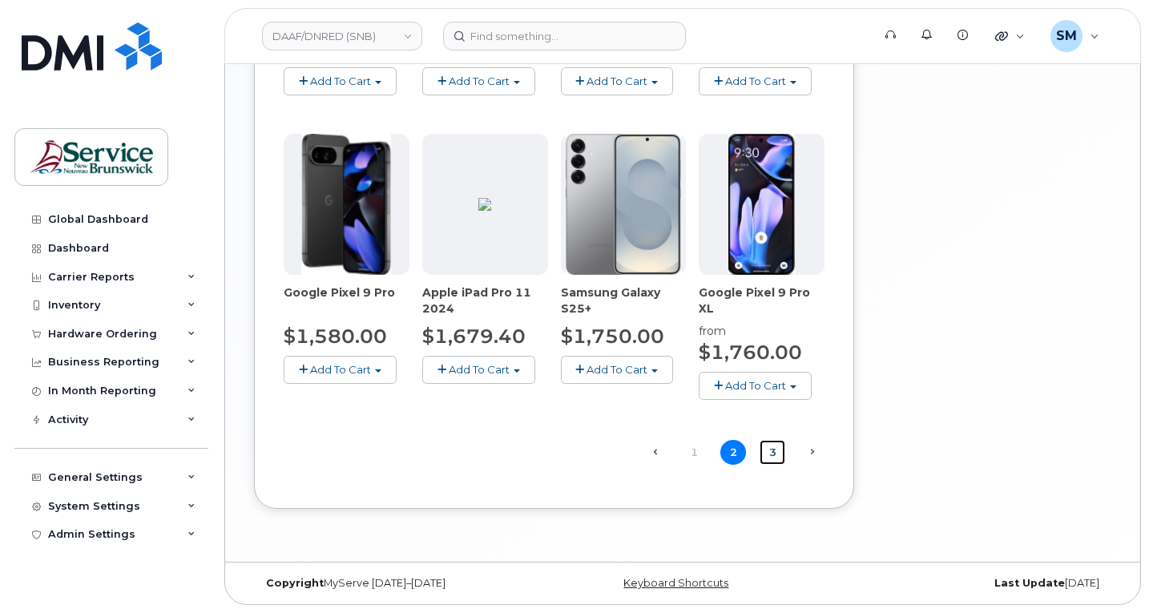
click at [761, 448] on link "3" at bounding box center [773, 452] width 26 height 25
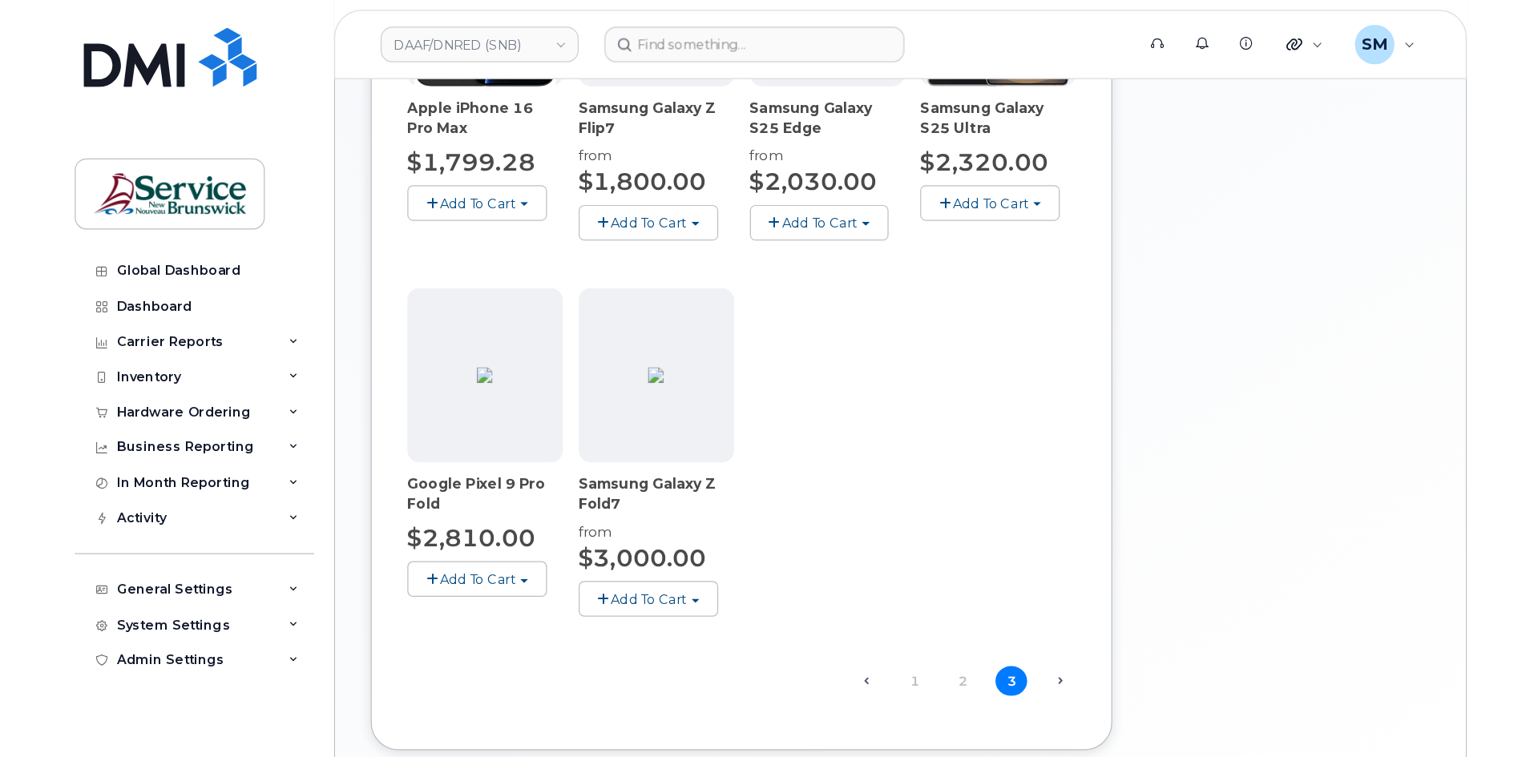
scroll to position [244, 0]
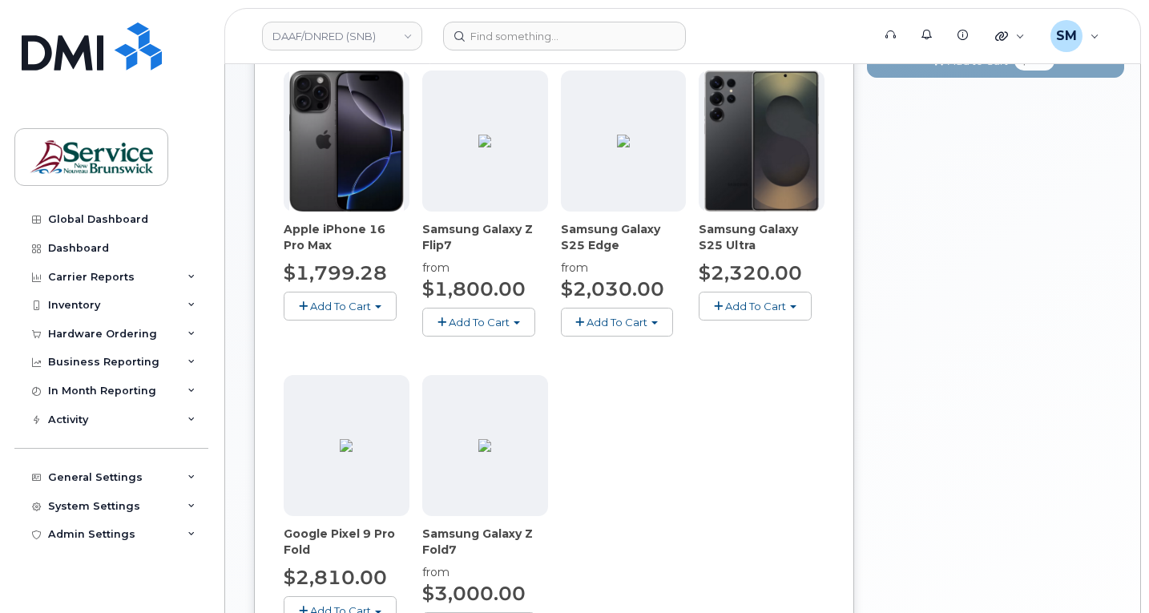
click at [779, 305] on button "Add To Cart" at bounding box center [755, 306] width 113 height 28
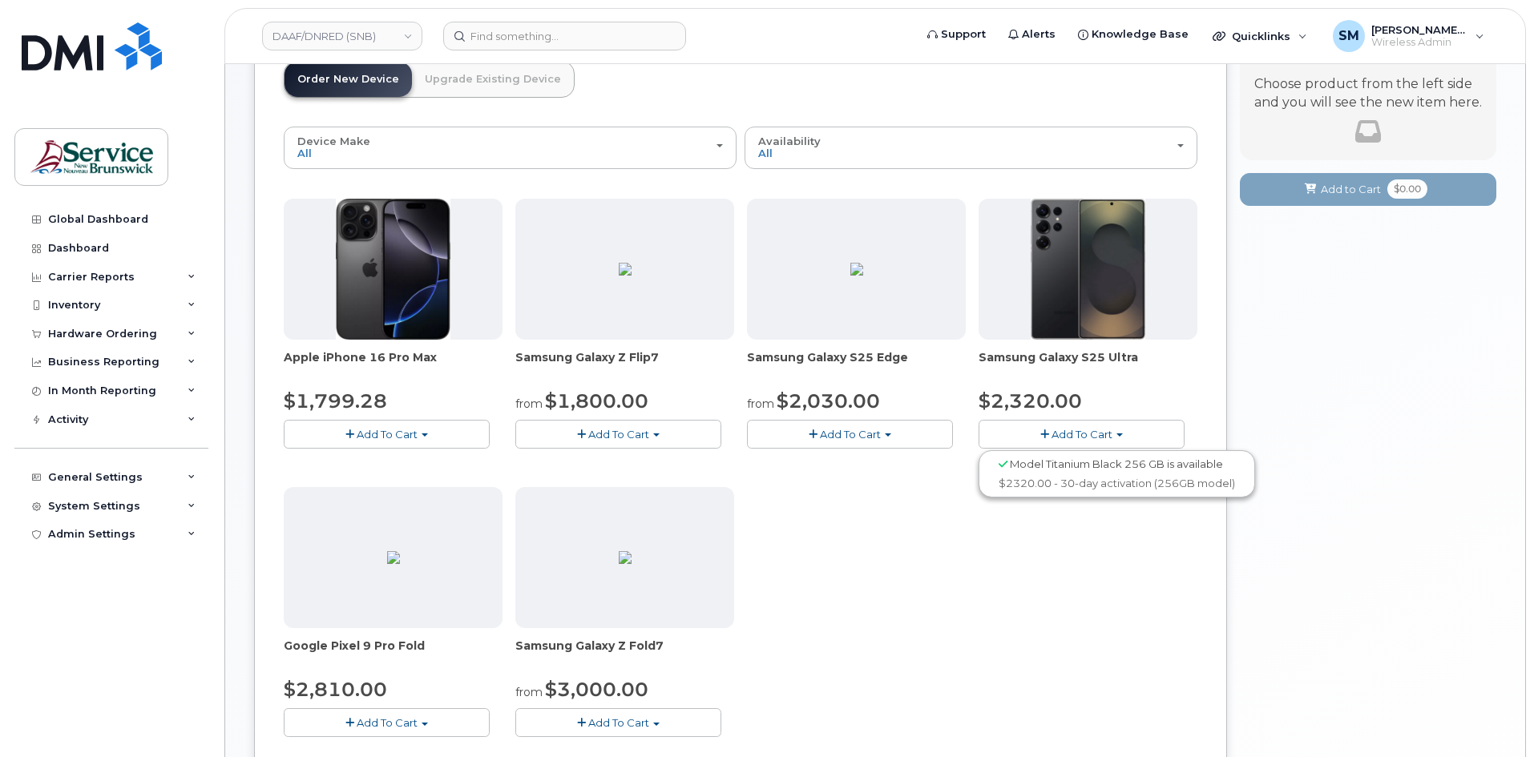
scroll to position [0, 0]
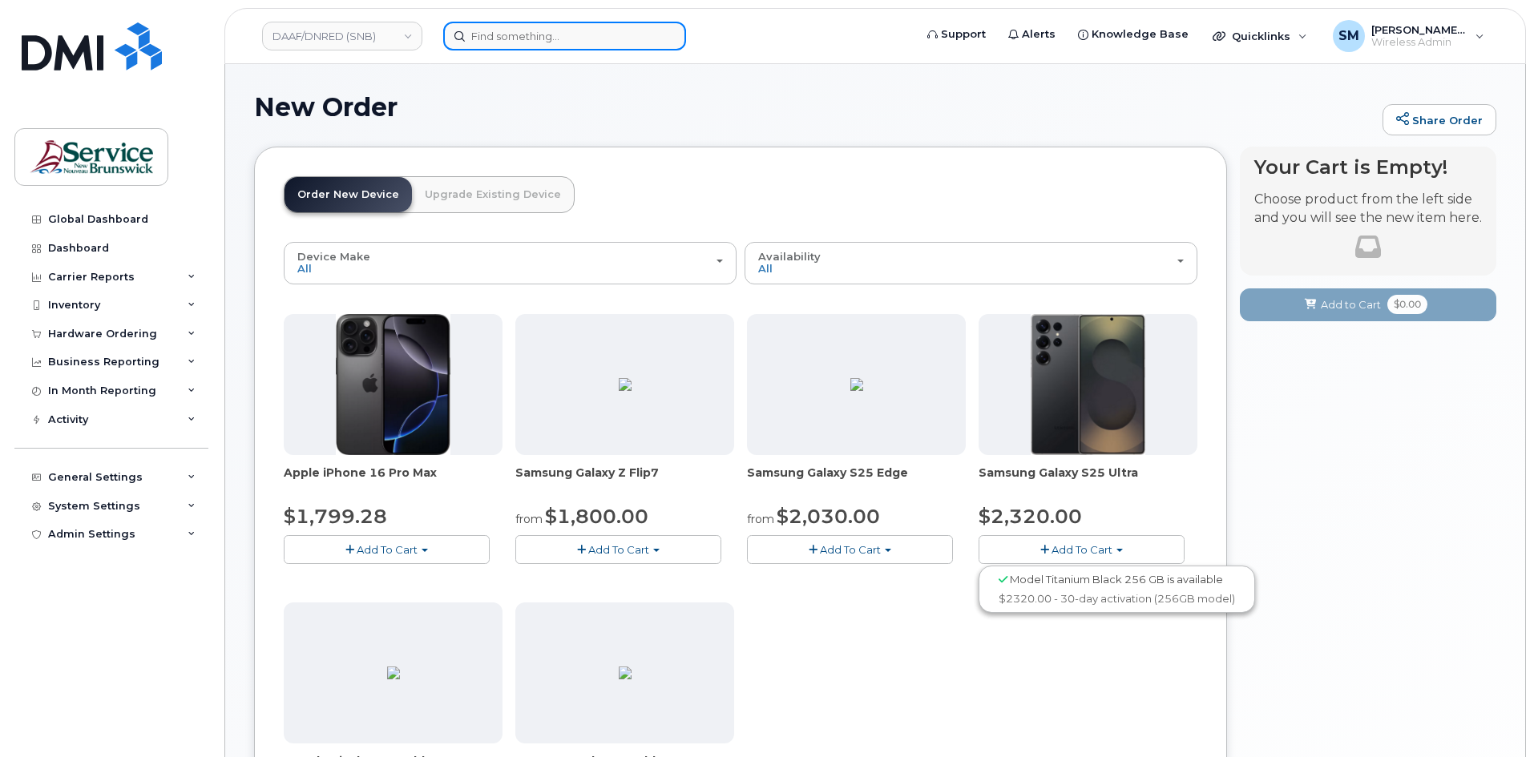
click at [472, 30] on input at bounding box center [564, 36] width 243 height 29
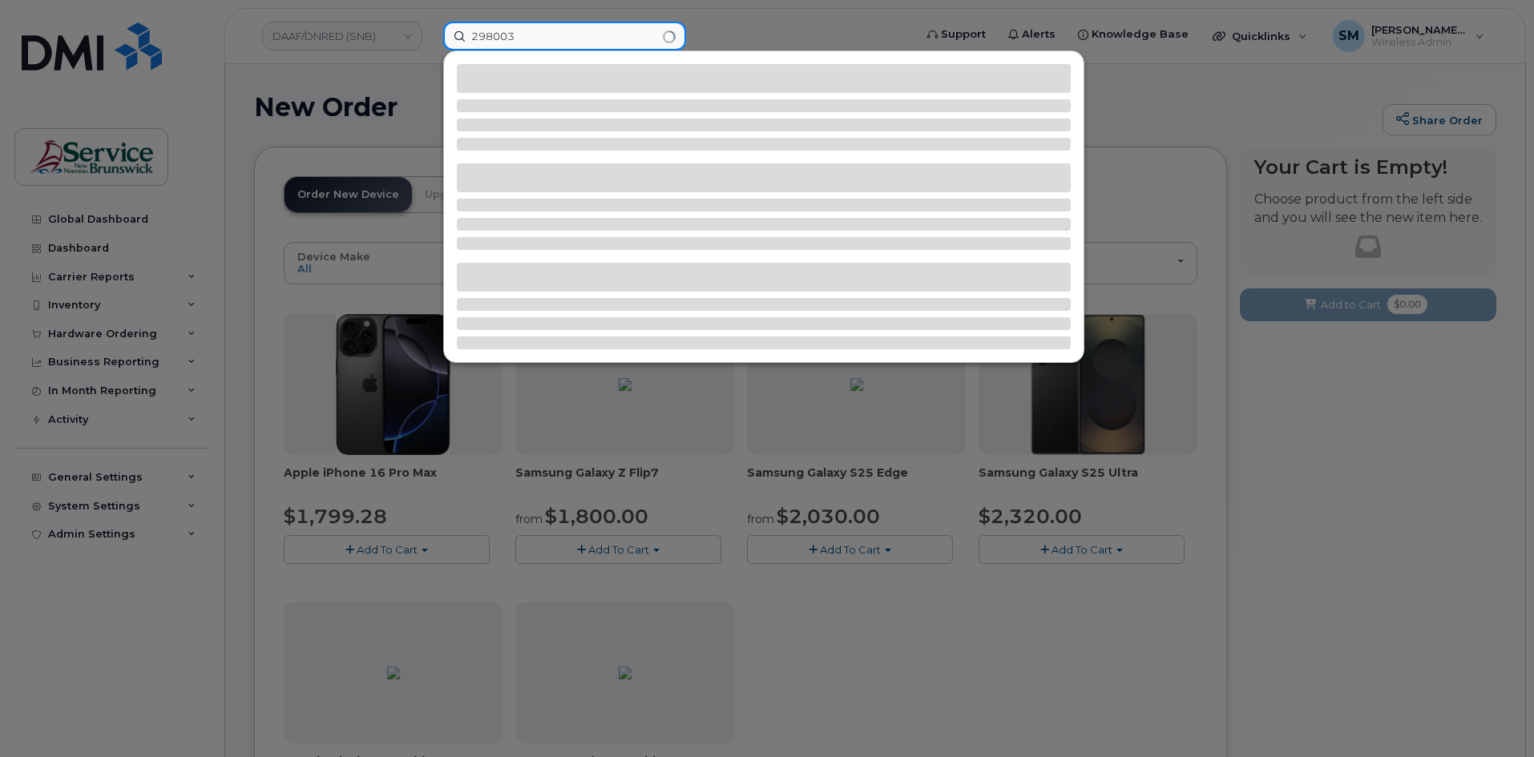
type input "298003"
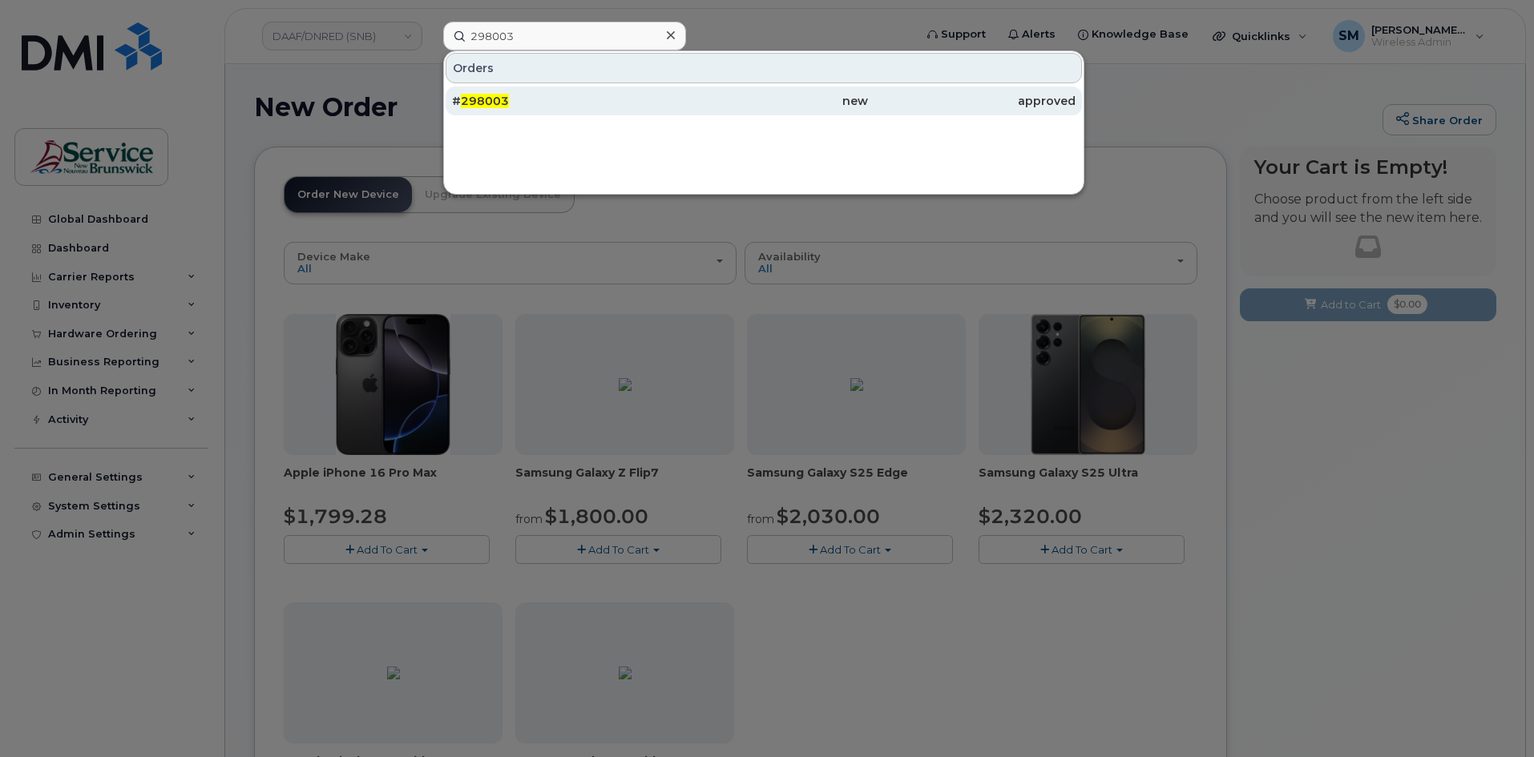
click at [542, 95] on div "# 298003" at bounding box center [556, 101] width 208 height 16
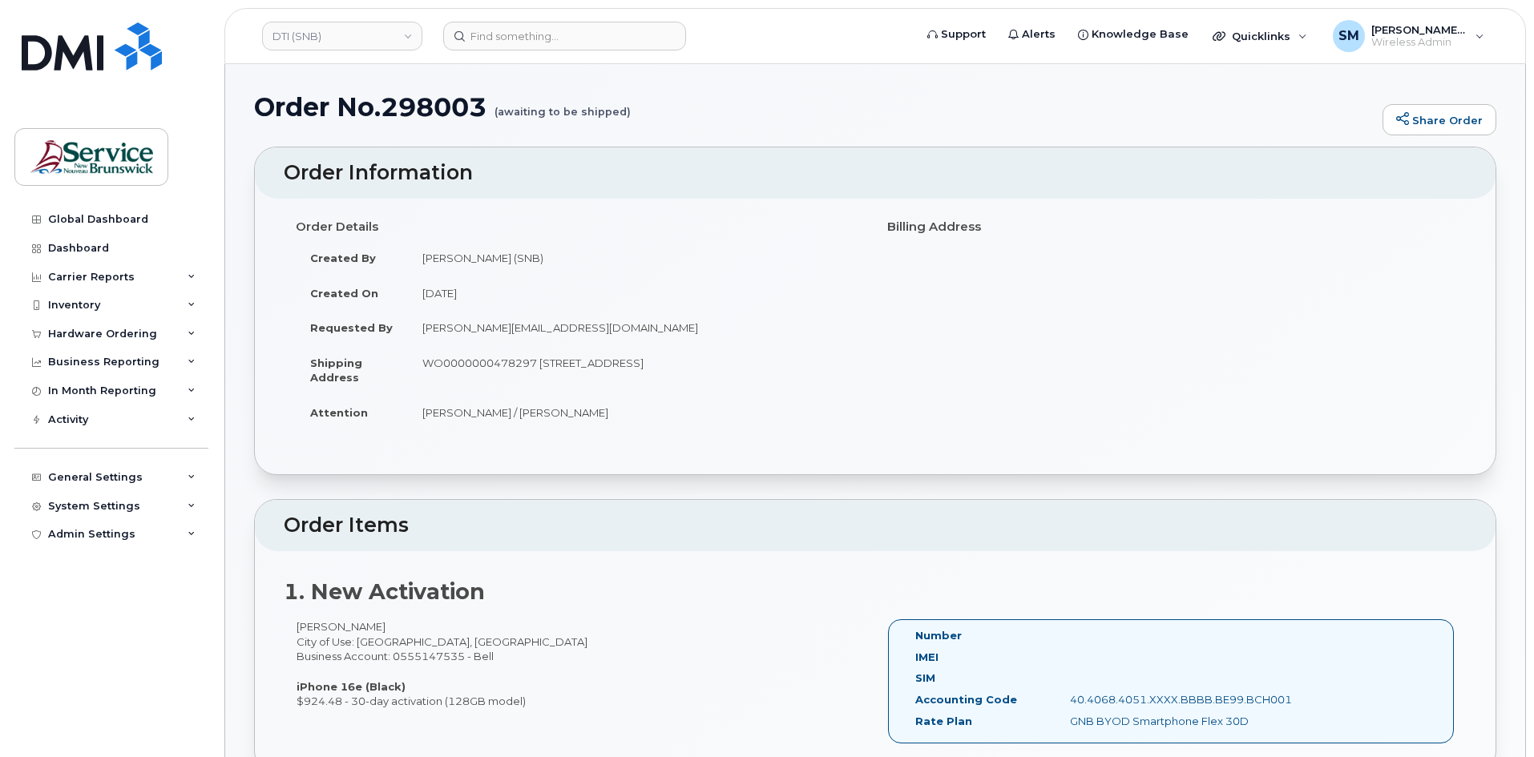
click at [476, 365] on td "WO0000000478297 [STREET_ADDRESS]" at bounding box center [635, 370] width 455 height 50
click at [477, 365] on td "WO0000000478297 [STREET_ADDRESS]" at bounding box center [635, 370] width 455 height 50
copy td "WO0000000478297"
